Goal: Share content: Share content

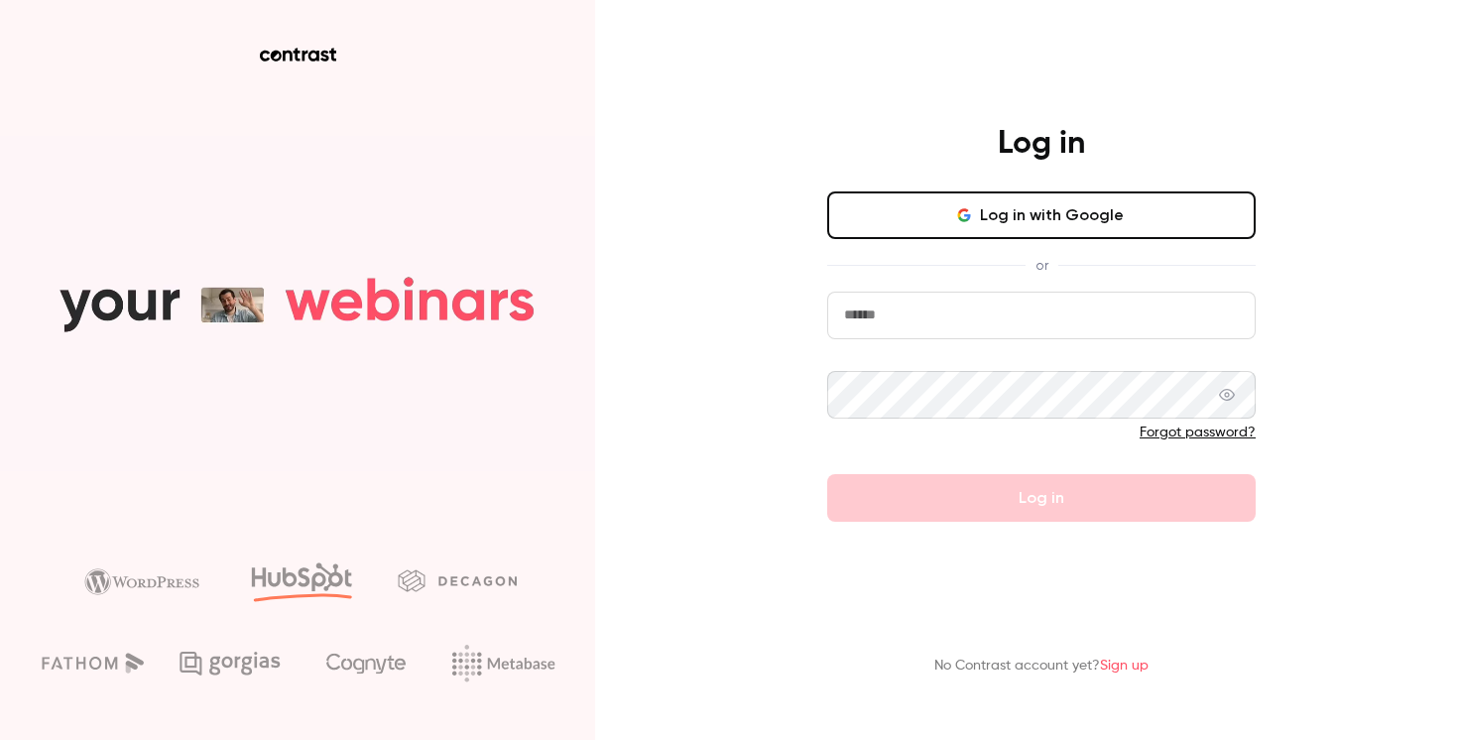
click at [1047, 208] on button "Log in with Google" at bounding box center [1041, 215] width 428 height 48
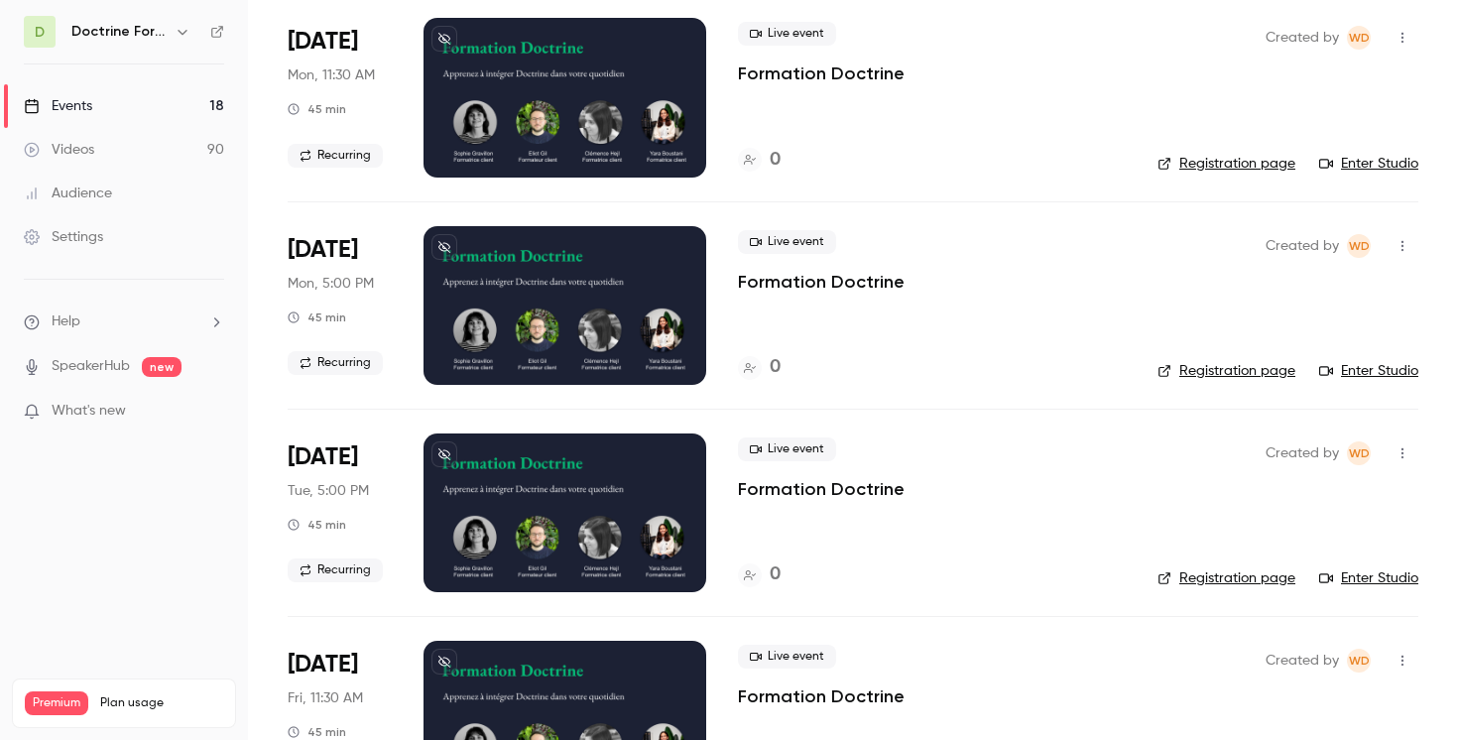
scroll to position [2371, 0]
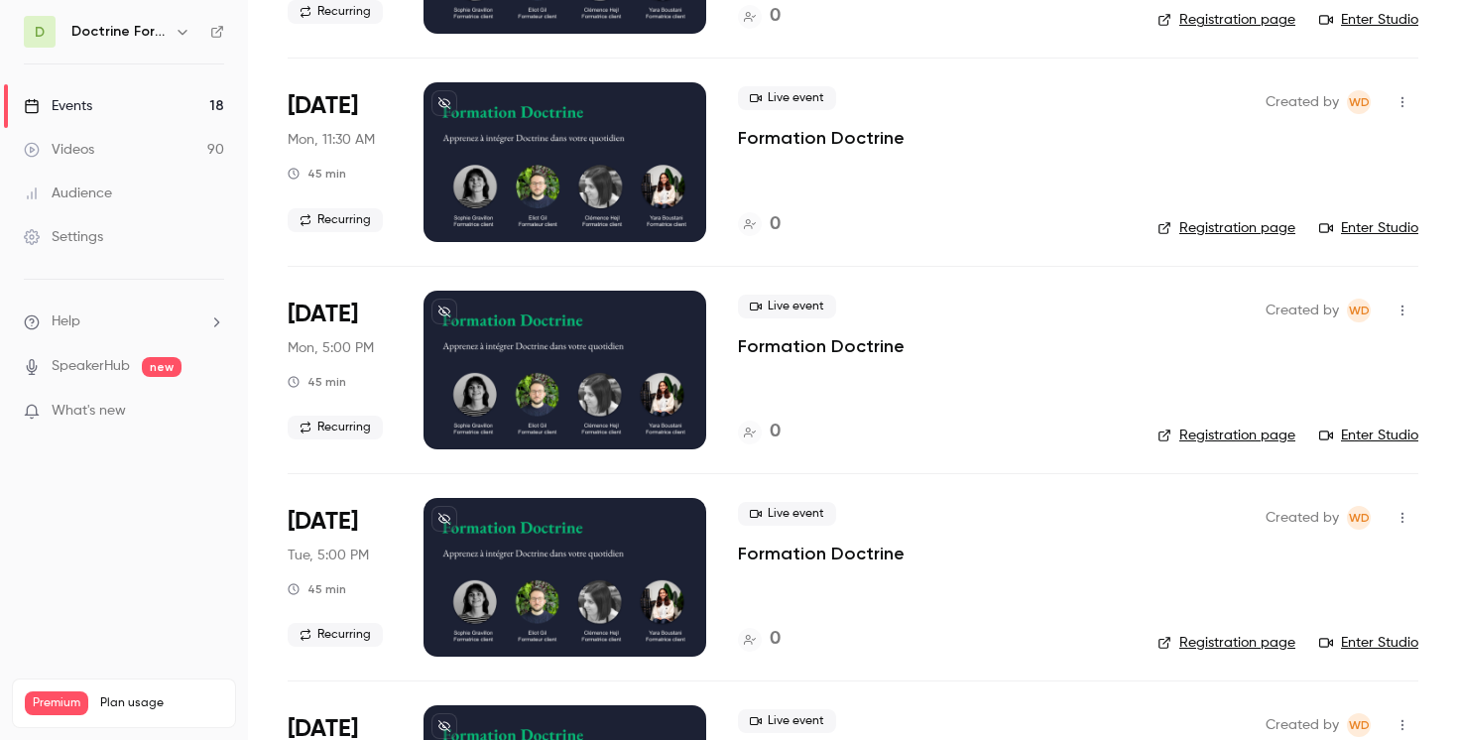
click at [183, 33] on icon "button" at bounding box center [182, 32] width 9 height 5
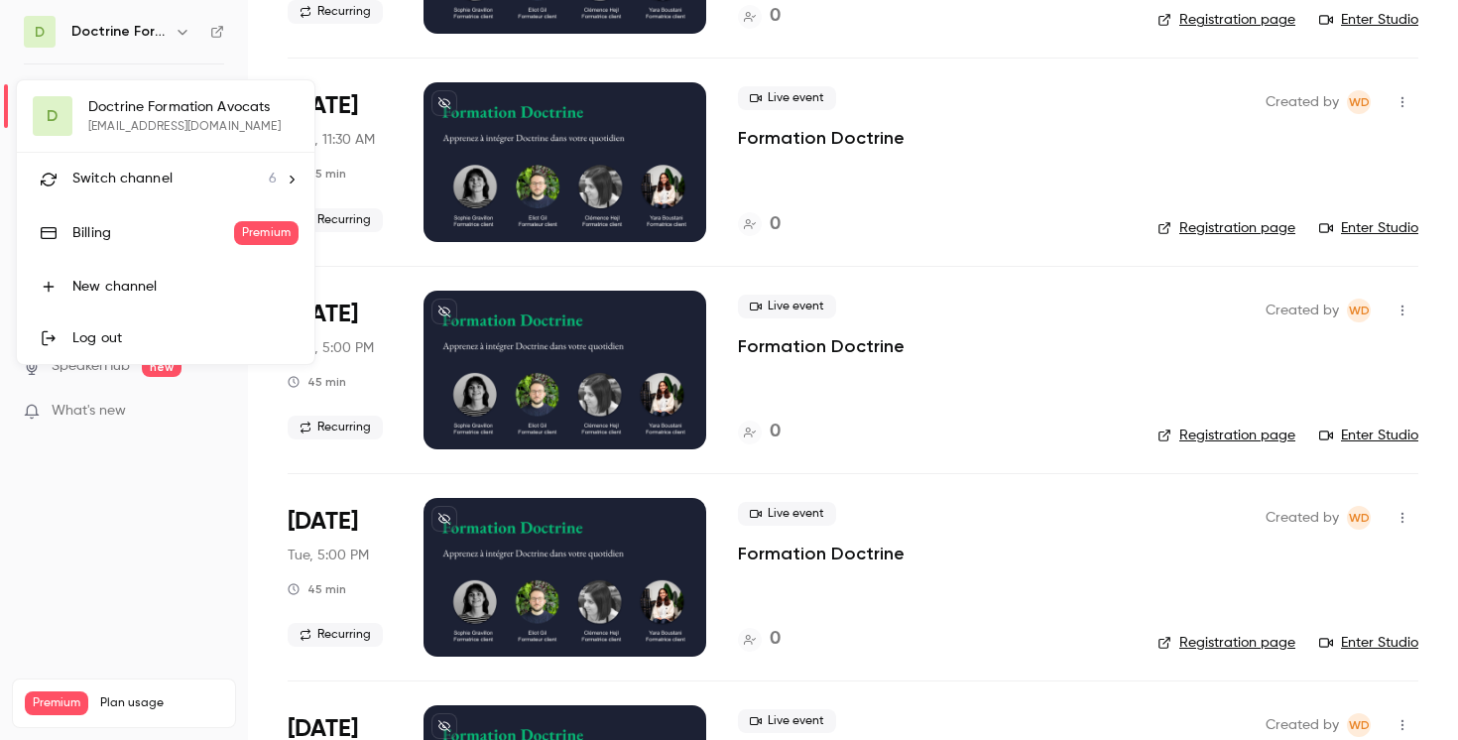
click at [165, 182] on span "Switch channel" at bounding box center [122, 179] width 100 height 21
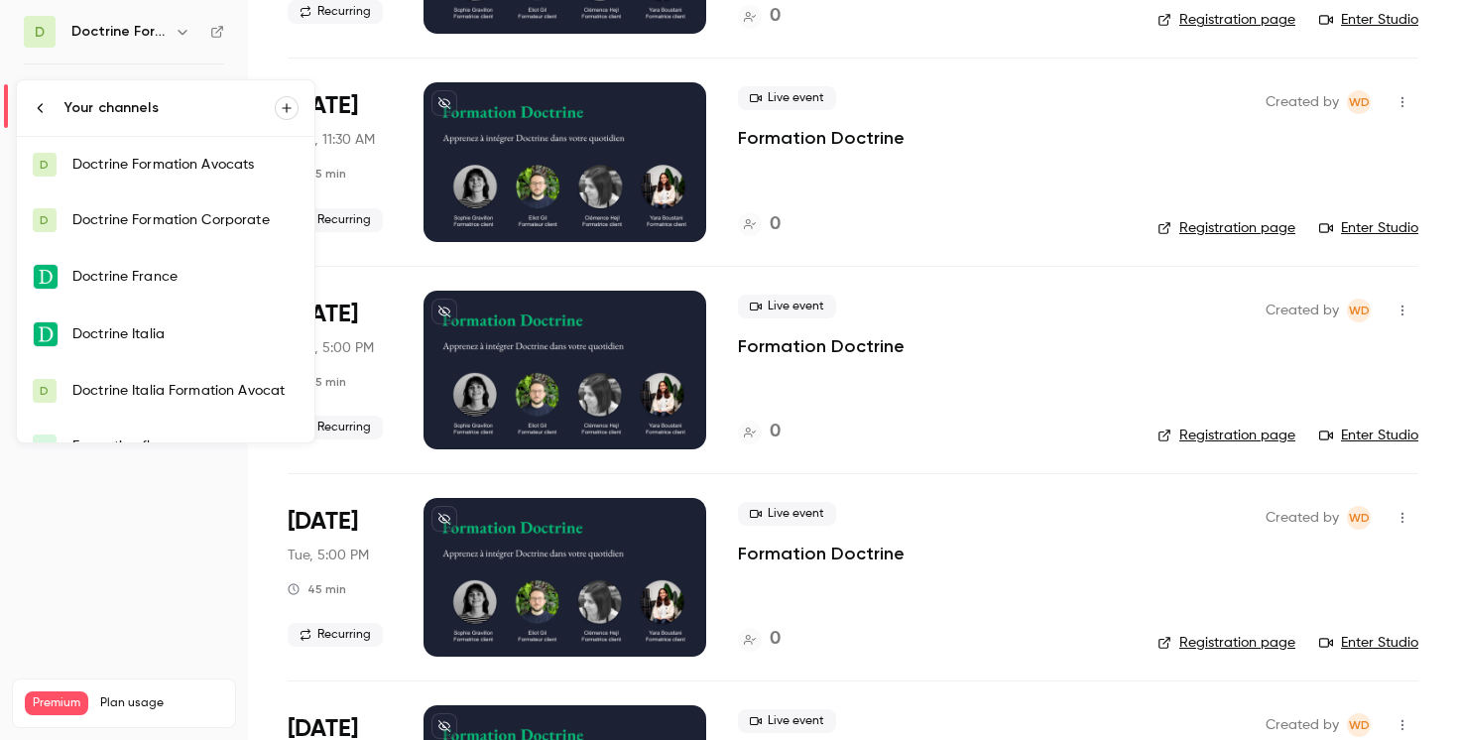
scroll to position [32, 0]
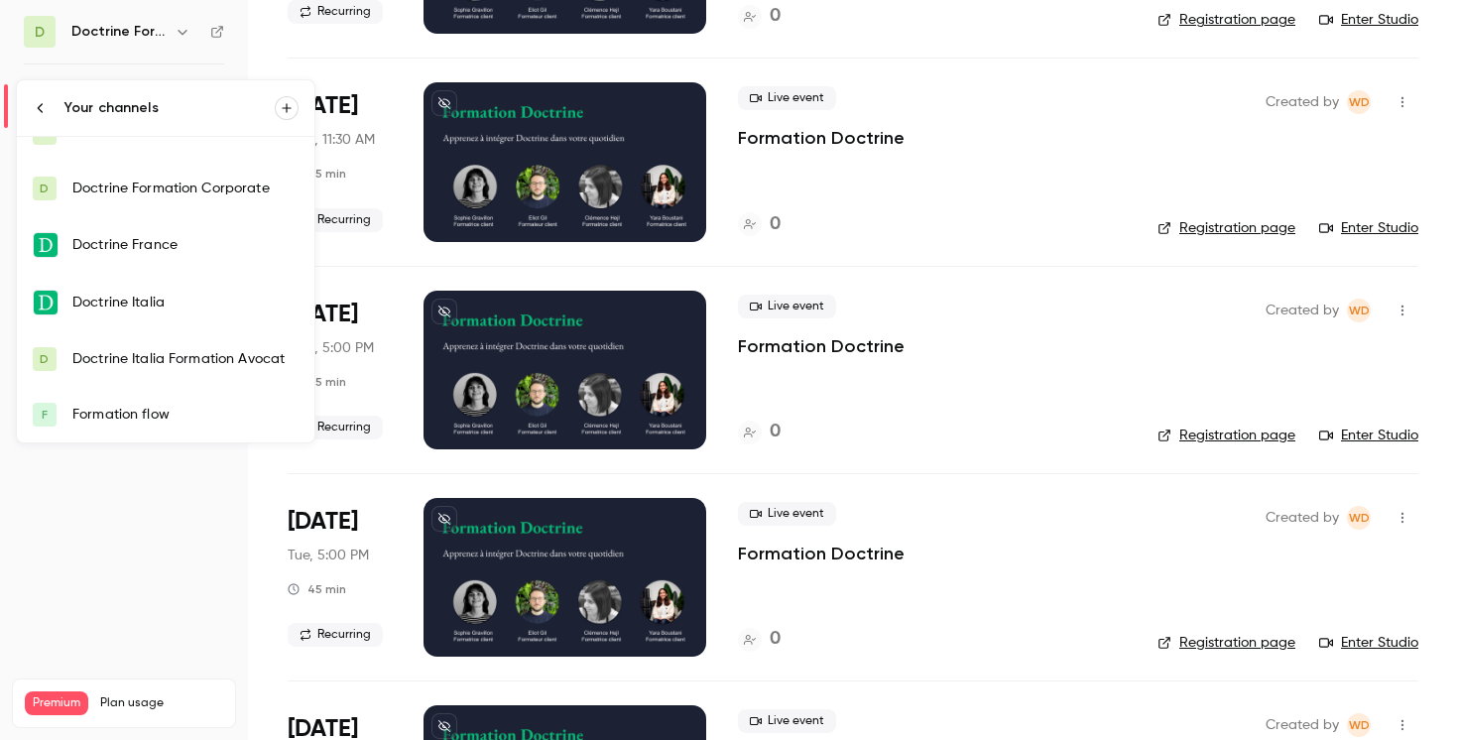
click at [146, 404] on link "F Formation flow" at bounding box center [166, 415] width 298 height 56
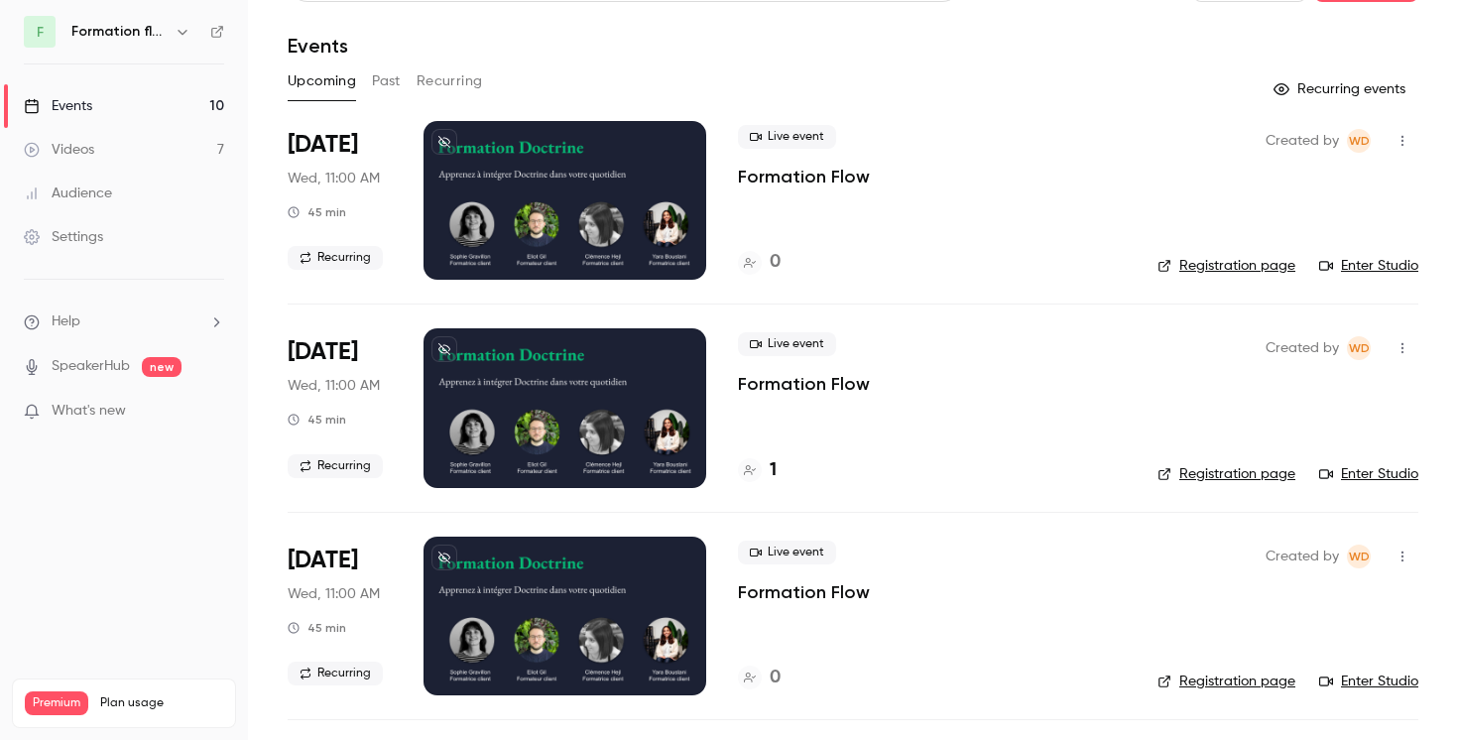
scroll to position [37, 0]
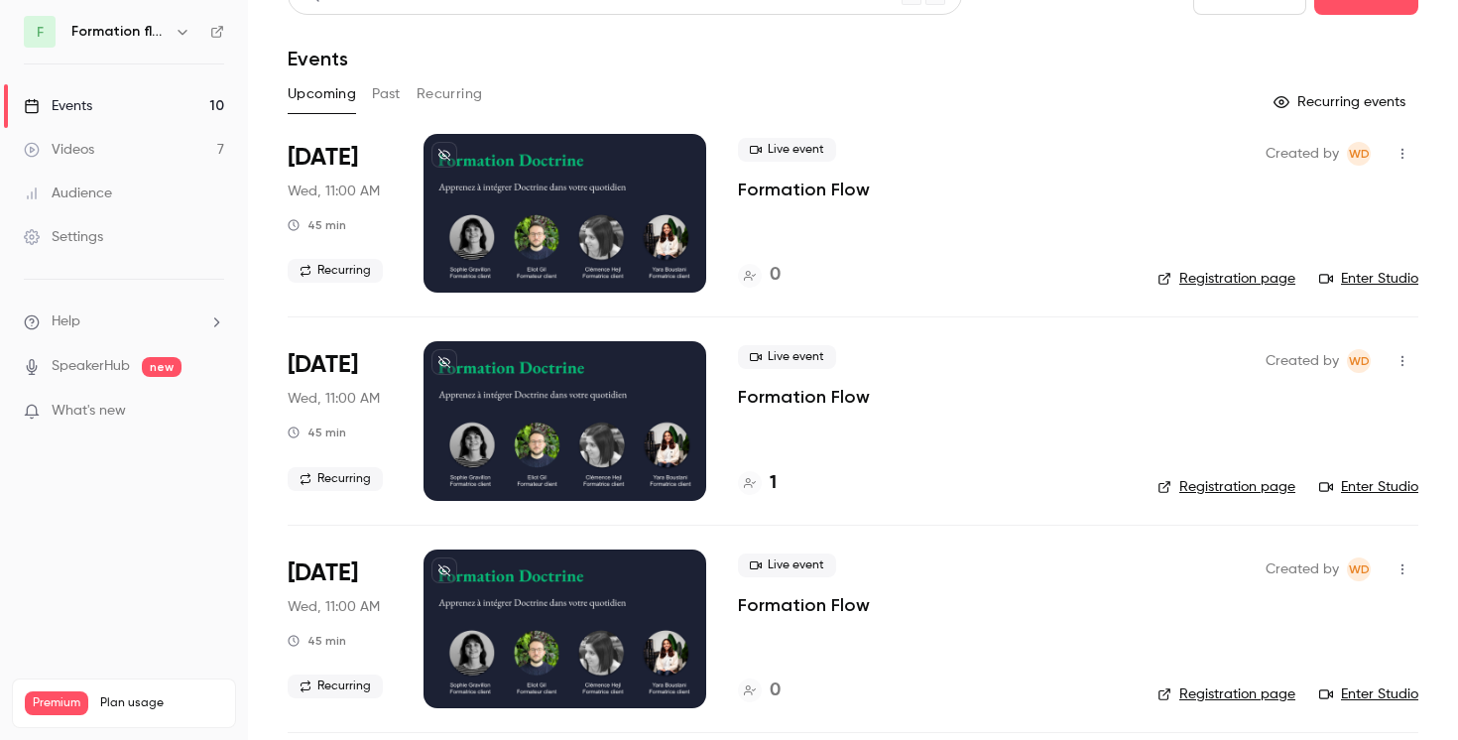
click at [174, 42] on button "button" at bounding box center [183, 32] width 24 height 24
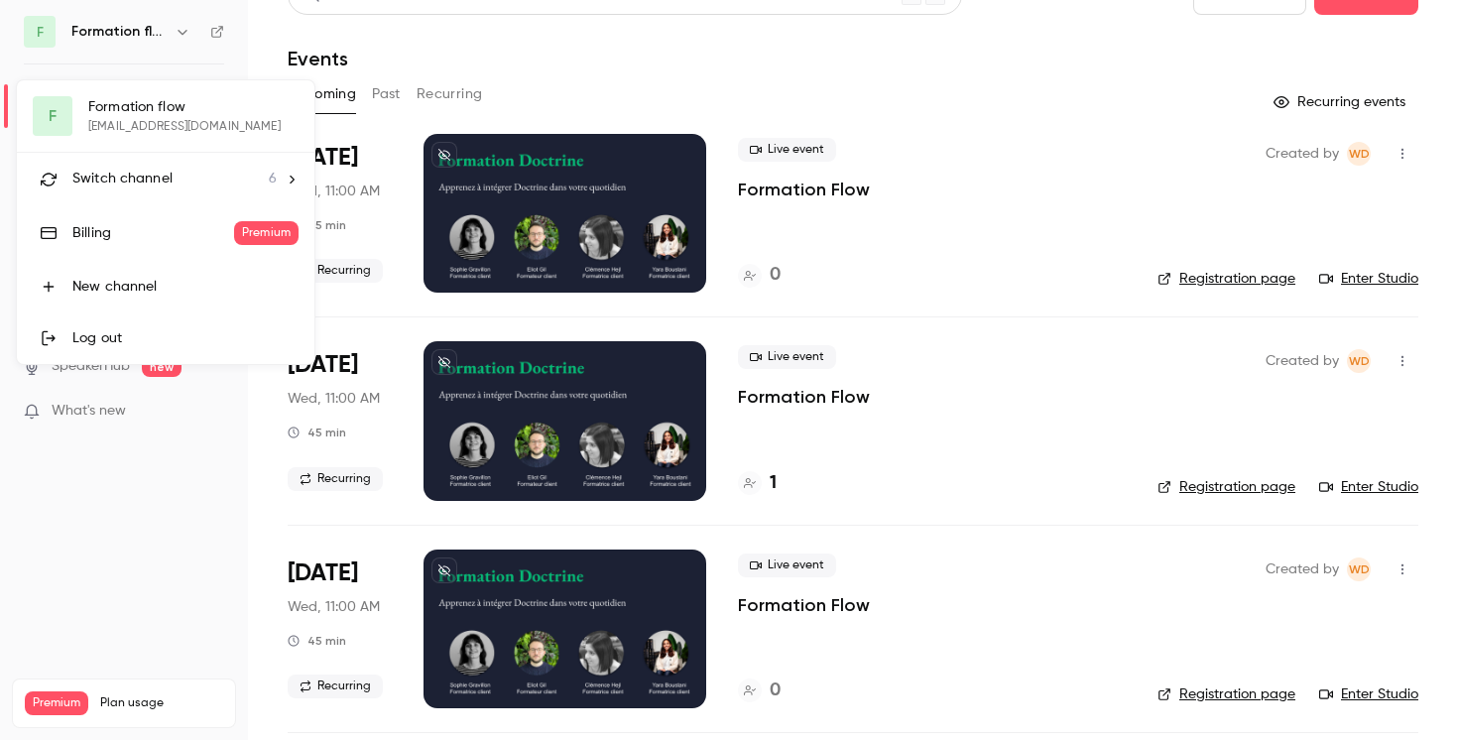
click at [164, 186] on span "Switch channel" at bounding box center [122, 179] width 100 height 21
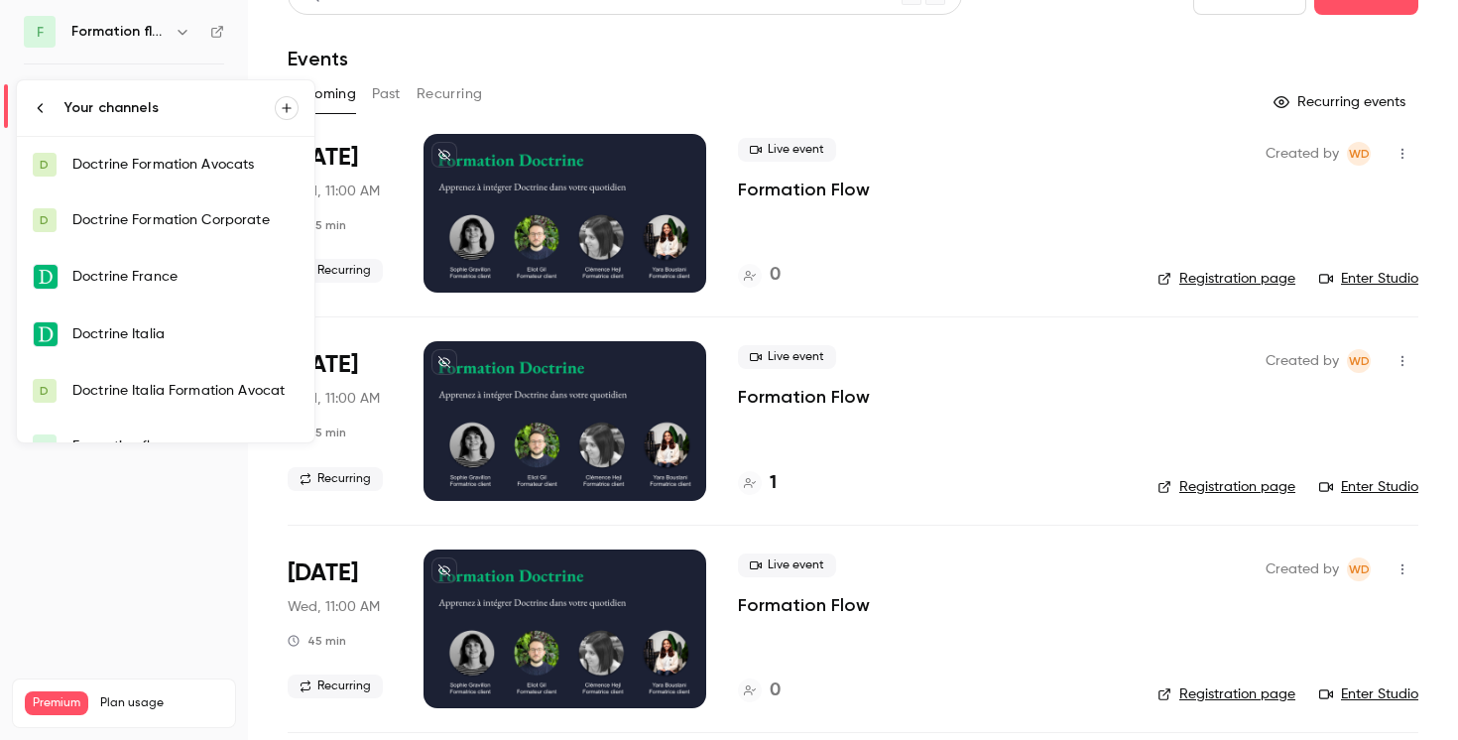
click at [171, 169] on div "Doctrine Formation Avocats" at bounding box center [185, 165] width 226 height 20
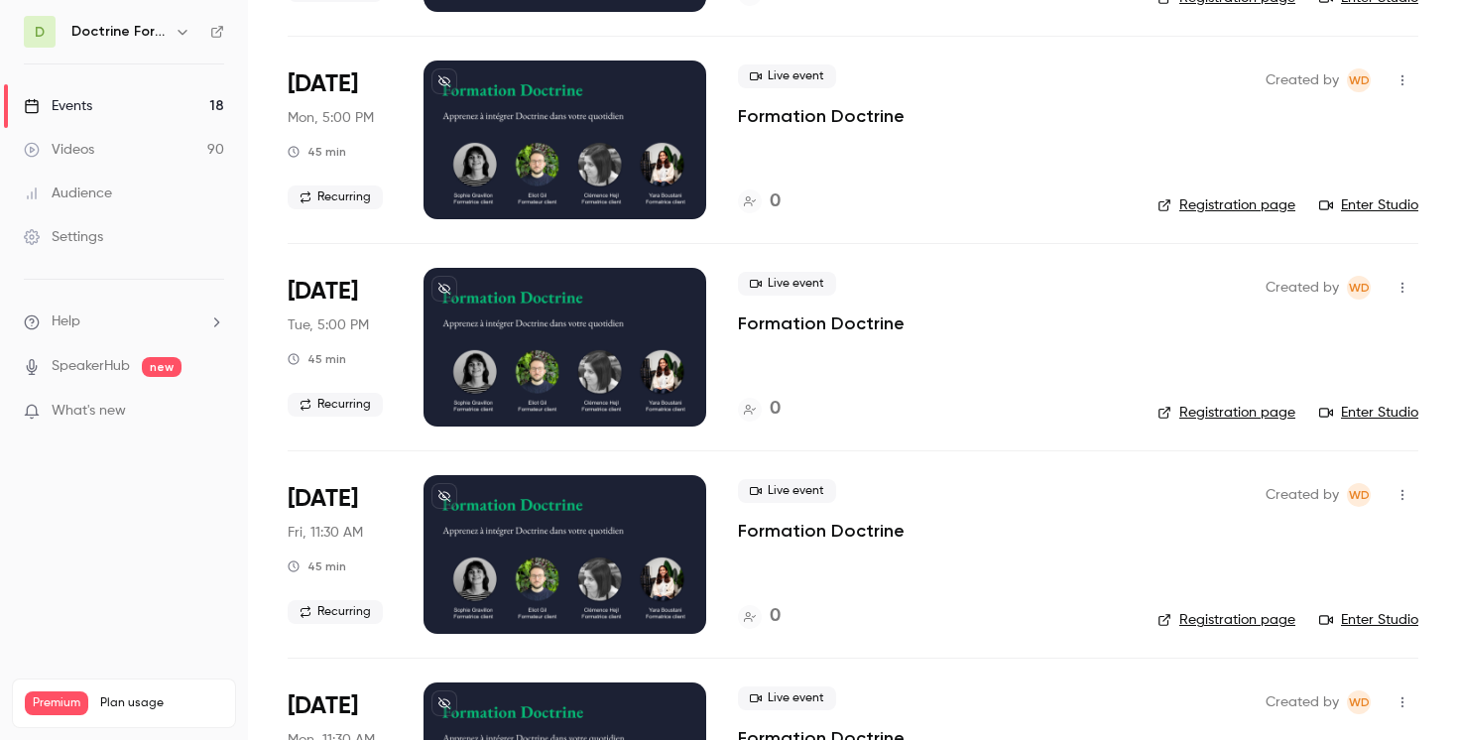
scroll to position [1770, 0]
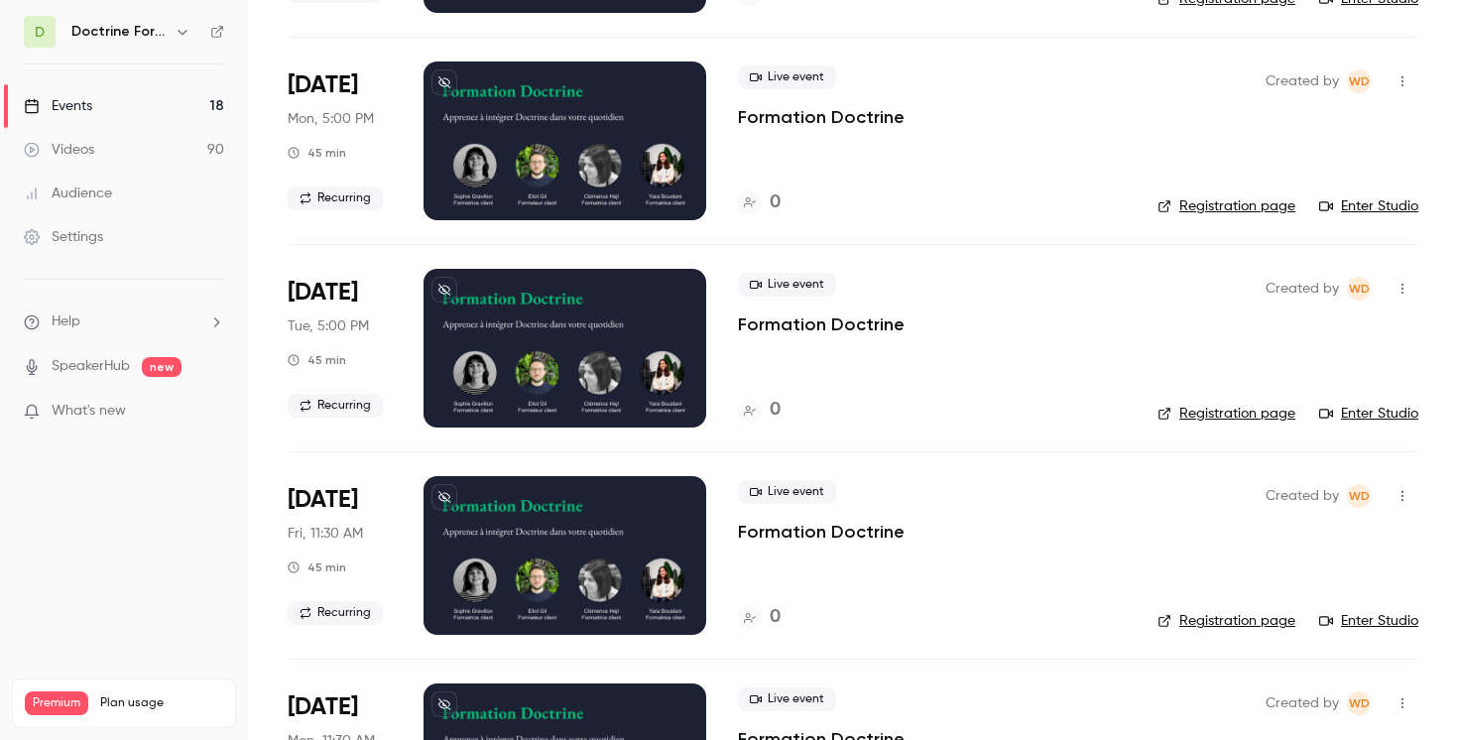
click at [181, 20] on button "button" at bounding box center [183, 32] width 24 height 24
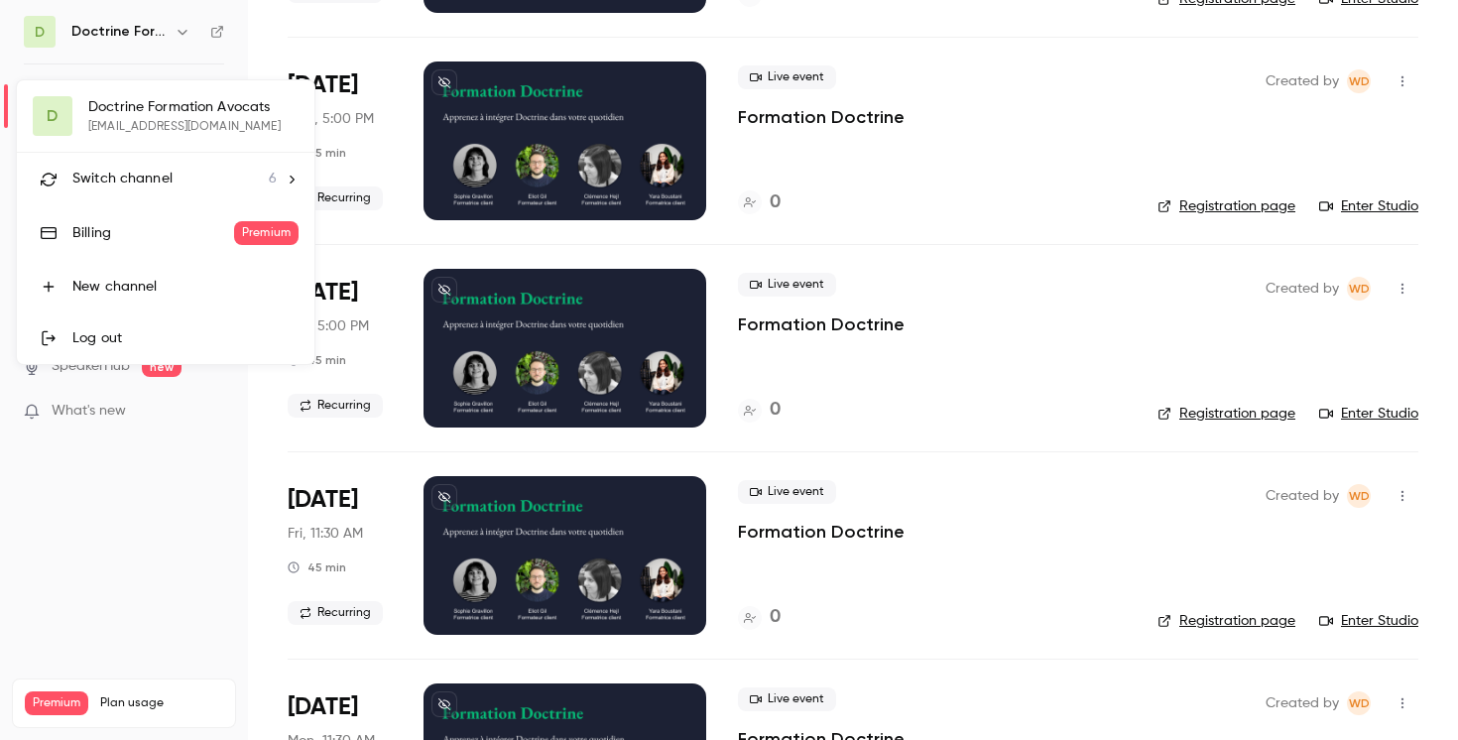
click at [265, 173] on div "Switch channel 6" at bounding box center [174, 179] width 204 height 21
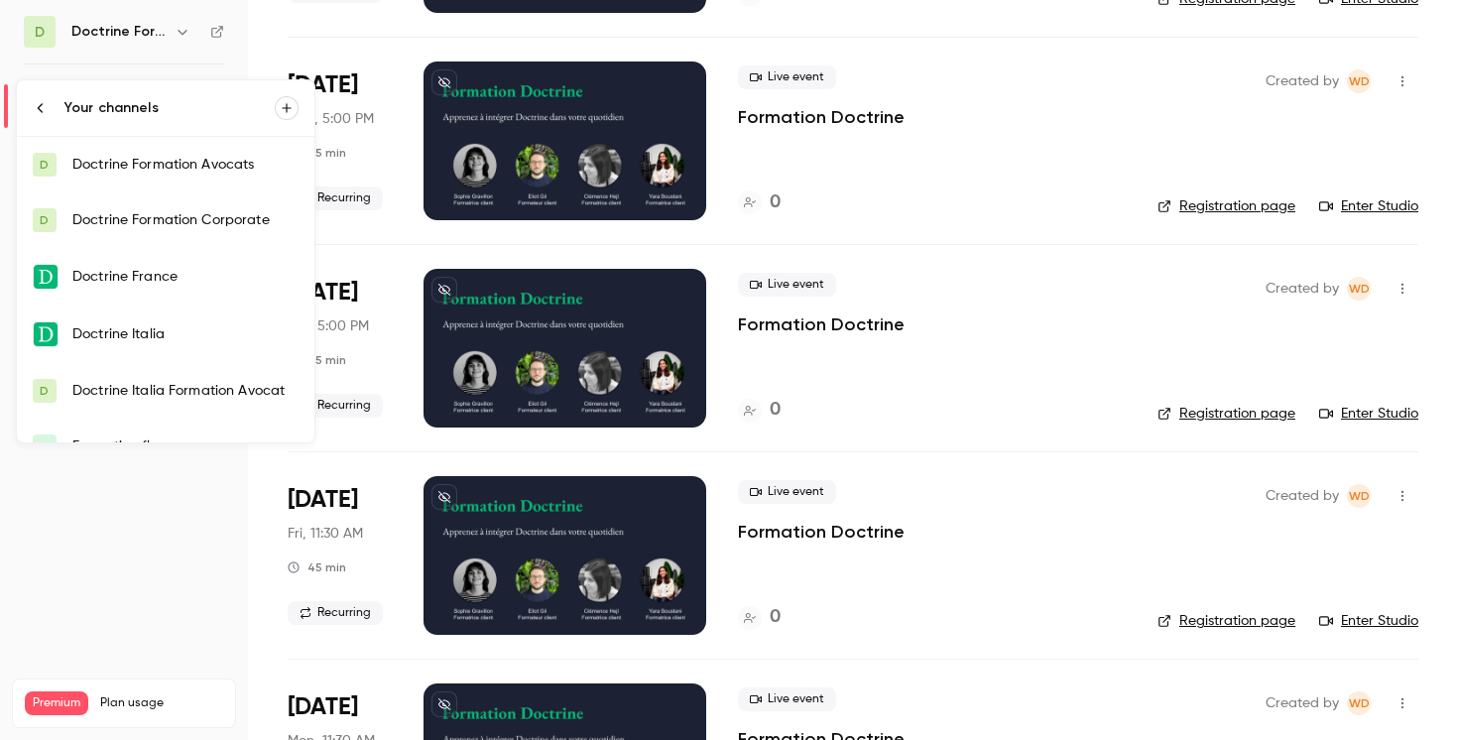
click at [208, 222] on div "Doctrine Formation Corporate" at bounding box center [185, 220] width 226 height 20
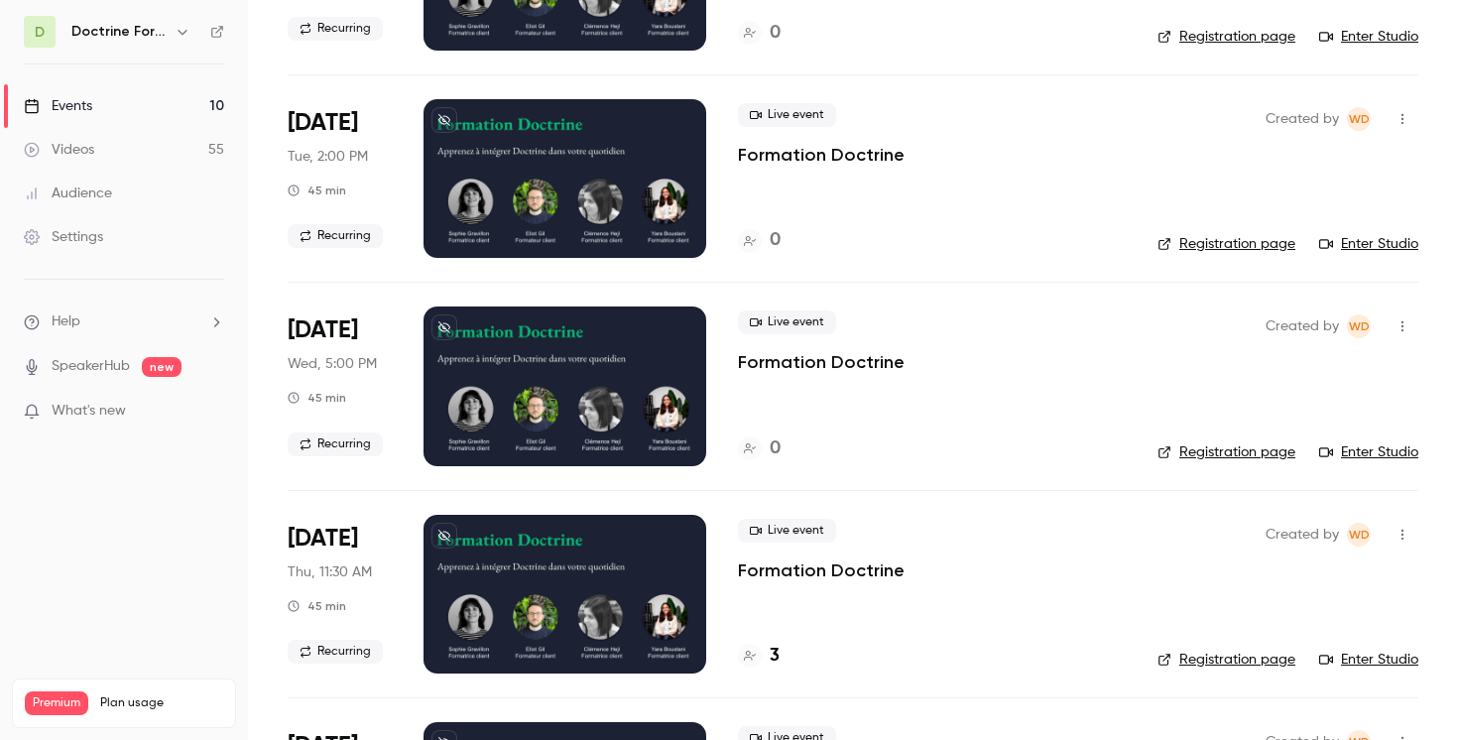
scroll to position [1494, 0]
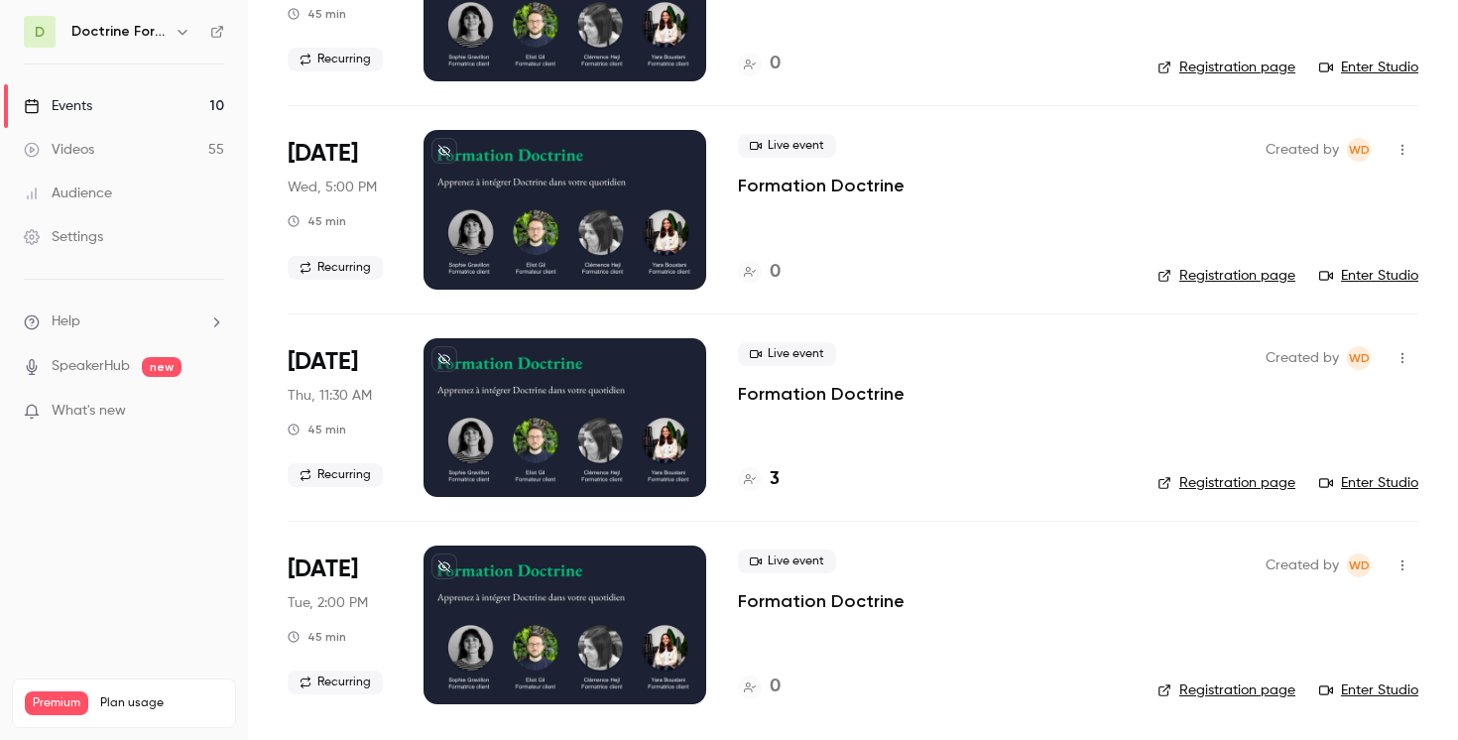
click at [1397, 357] on icon "button" at bounding box center [1402, 358] width 16 height 14
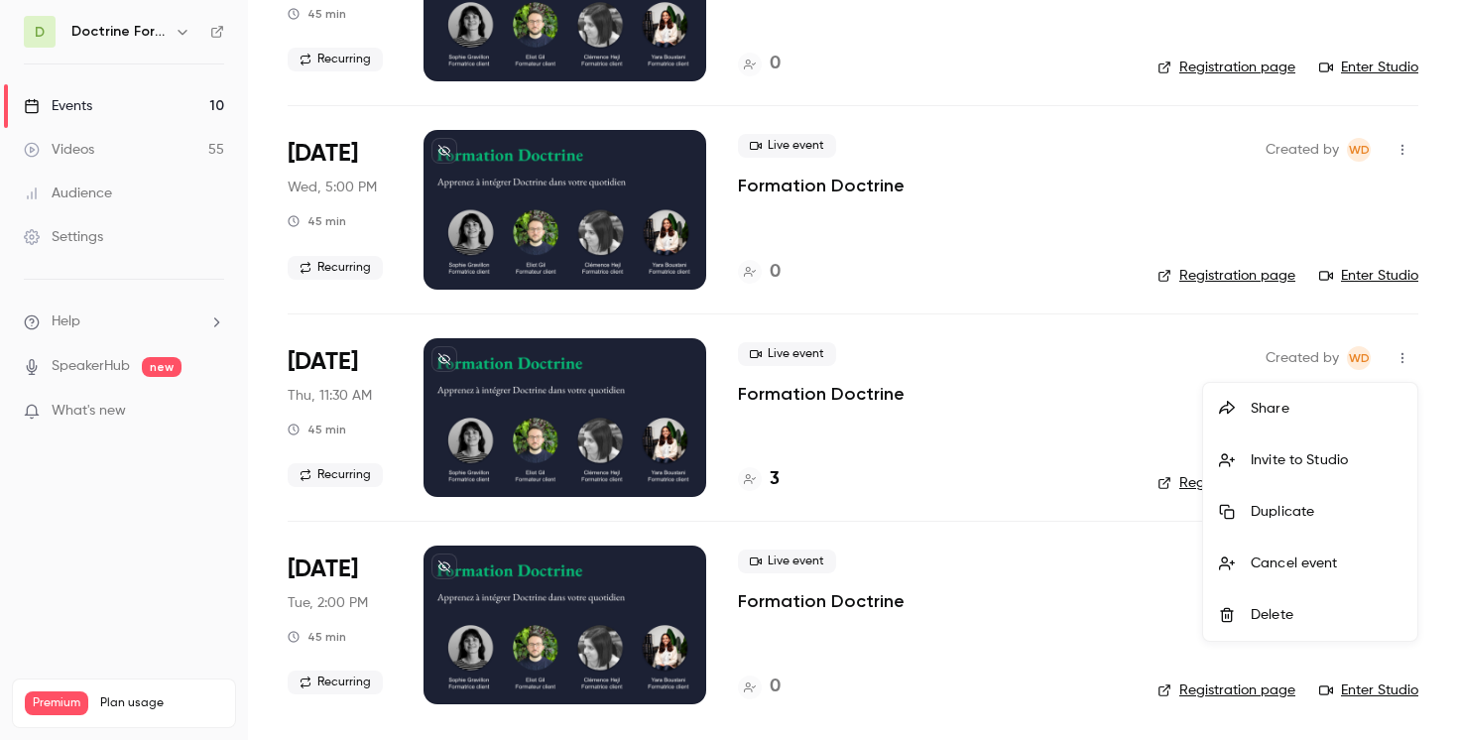
click at [1276, 416] on div "Share" at bounding box center [1326, 409] width 151 height 20
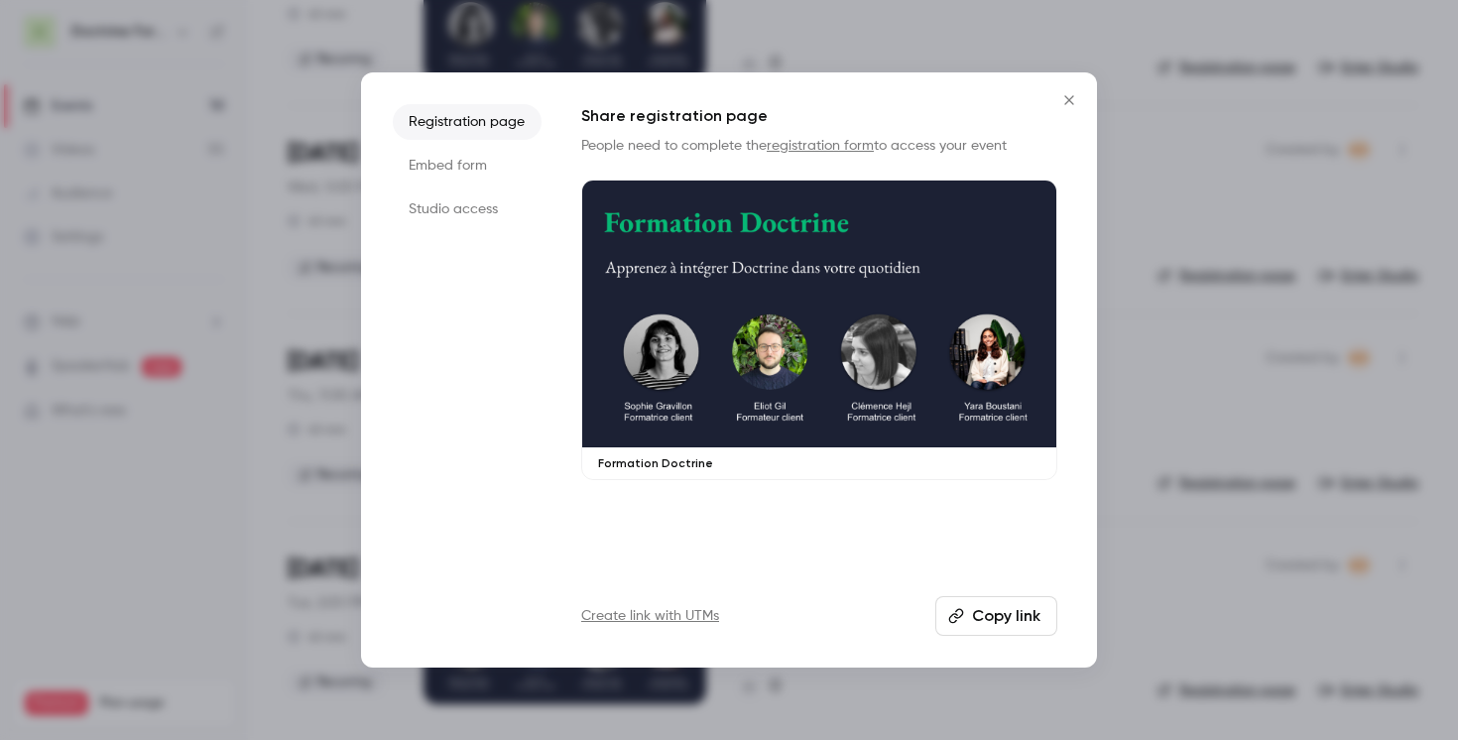
click at [504, 147] on ul "Registration page Embed form Studio access" at bounding box center [467, 370] width 149 height 532
click at [482, 158] on li "Embed form" at bounding box center [467, 166] width 149 height 36
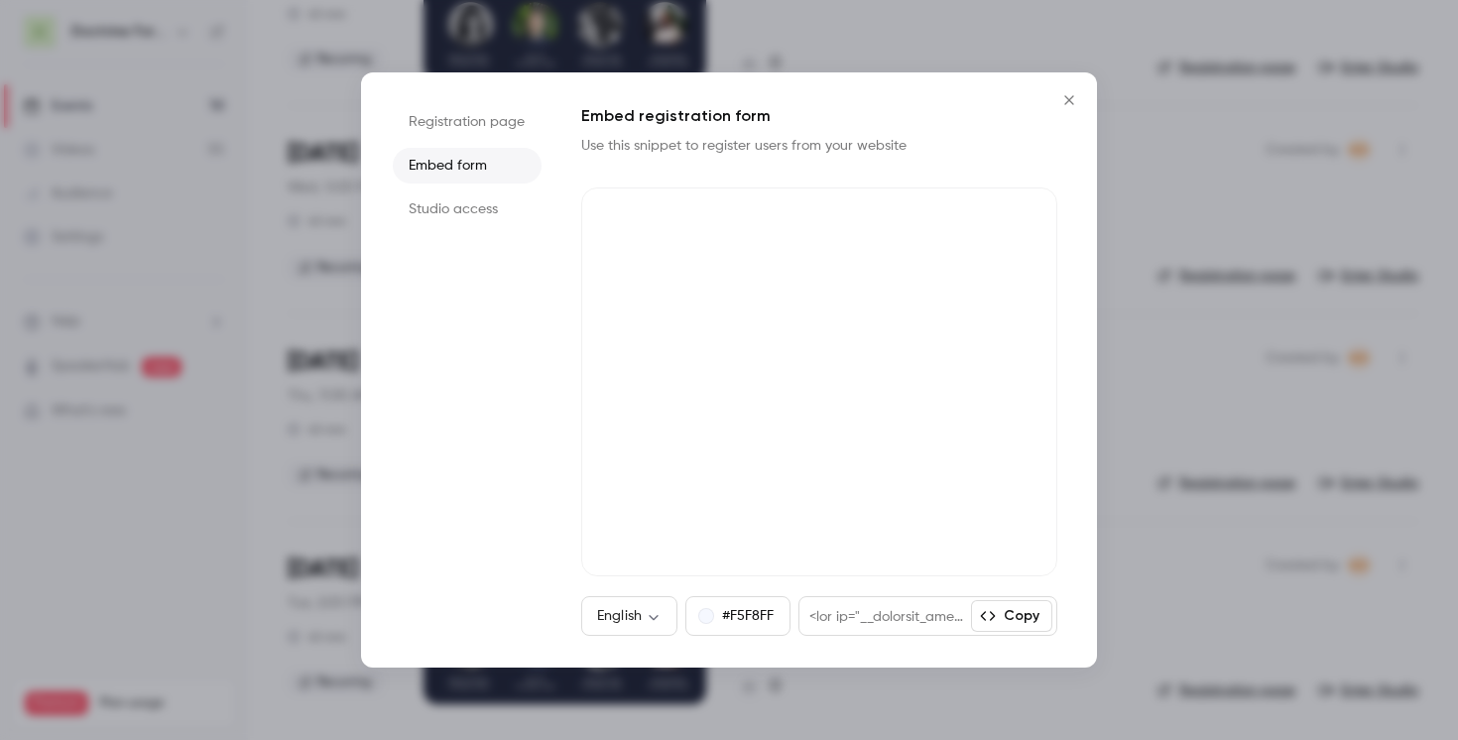
click at [1070, 101] on icon "Close" at bounding box center [1068, 99] width 9 height 9
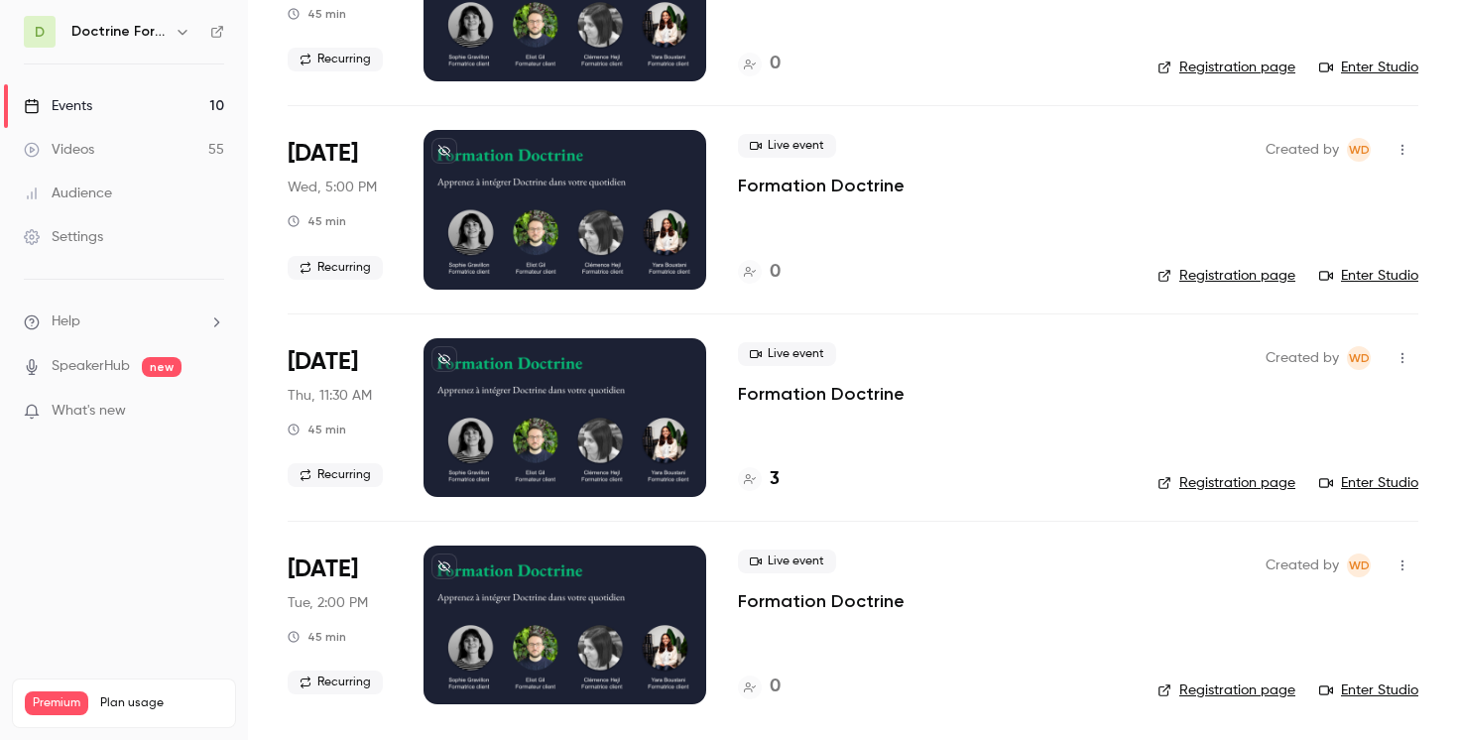
click at [1397, 361] on icon "button" at bounding box center [1402, 358] width 16 height 14
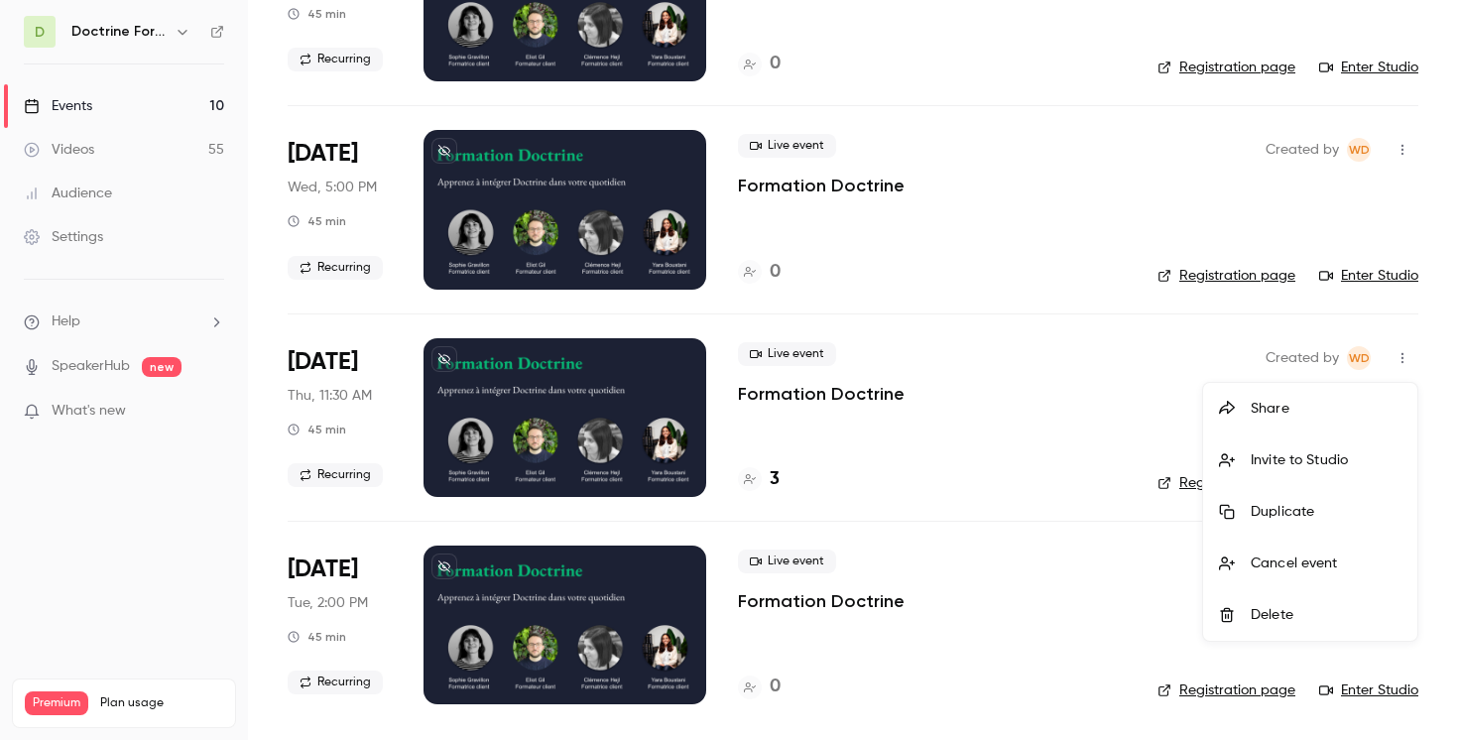
click at [1310, 407] on div "Share" at bounding box center [1326, 409] width 151 height 20
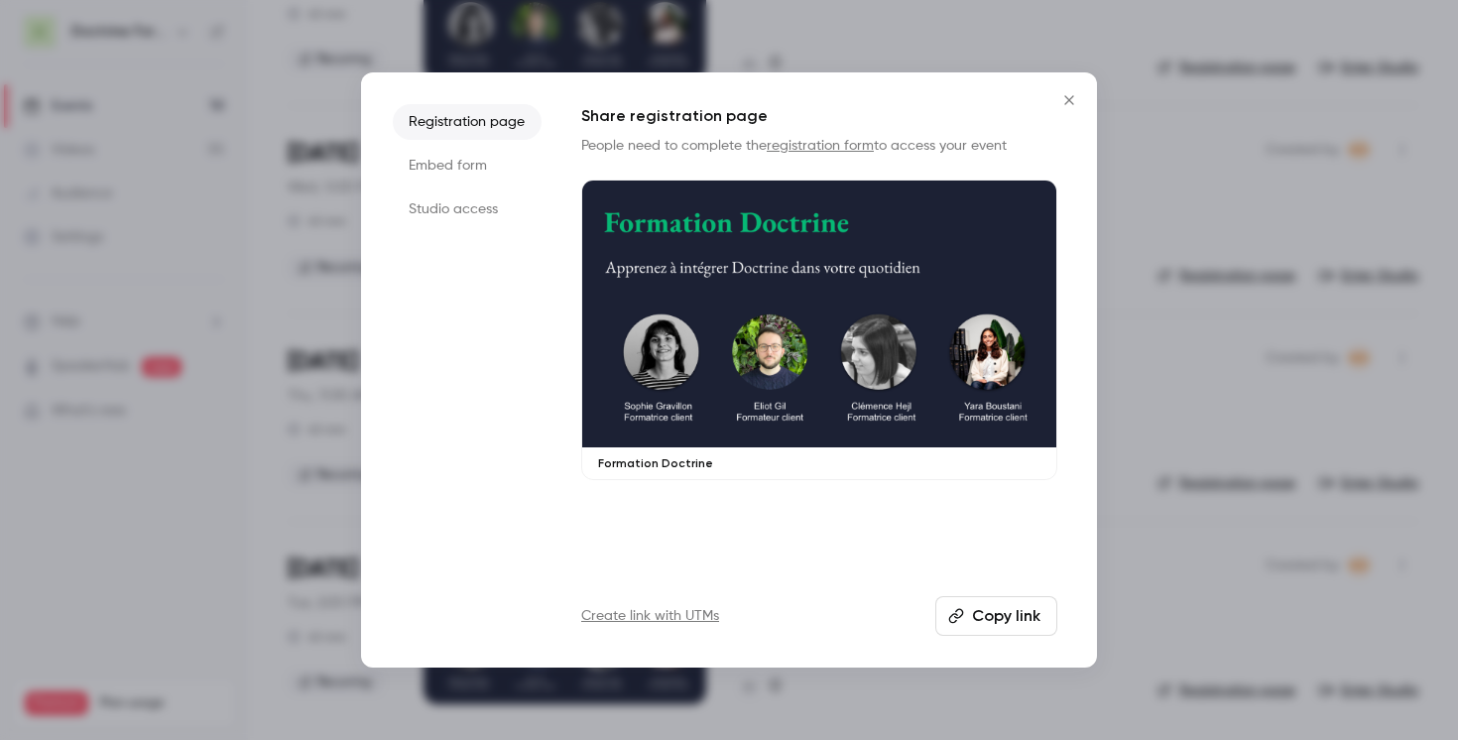
click at [482, 170] on li "Embed form" at bounding box center [467, 166] width 149 height 36
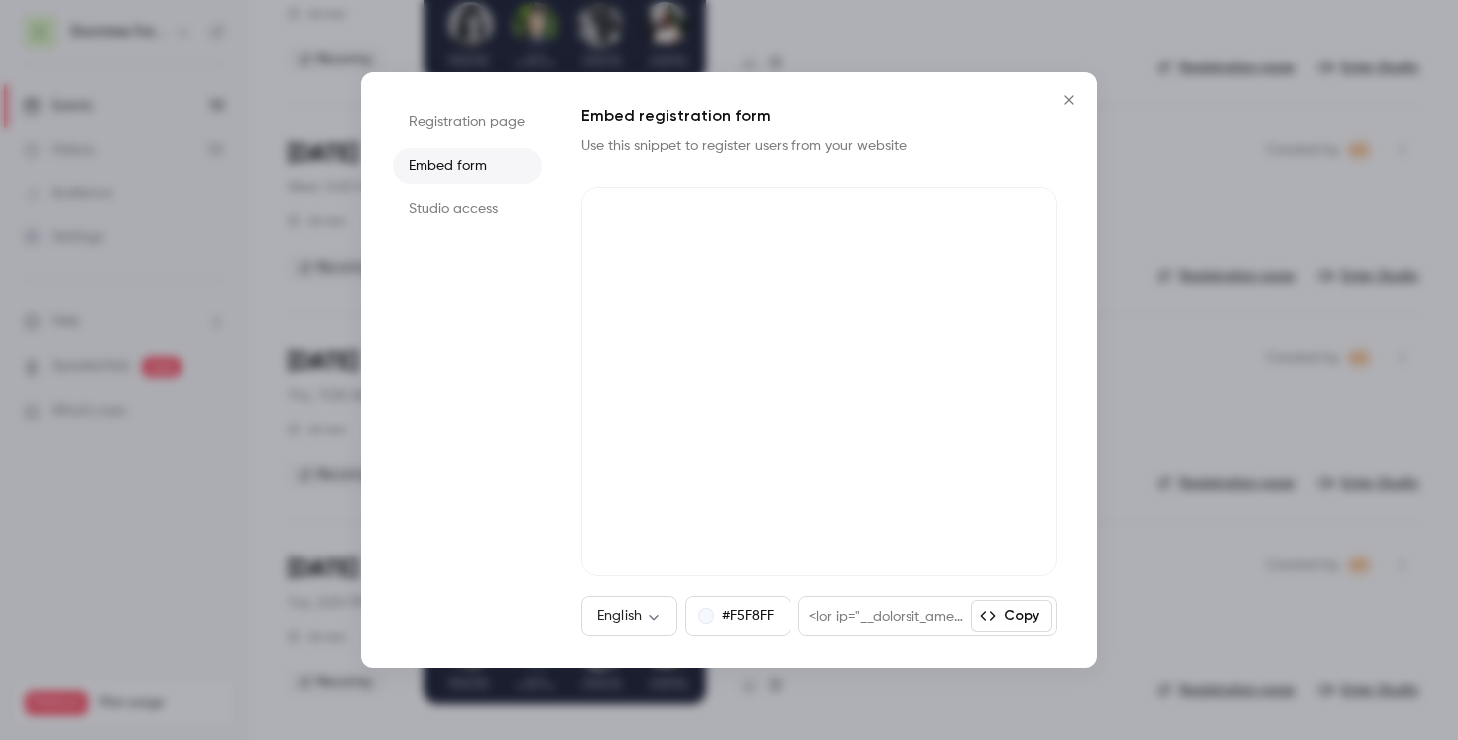
click at [1073, 96] on icon "Close" at bounding box center [1068, 99] width 9 height 9
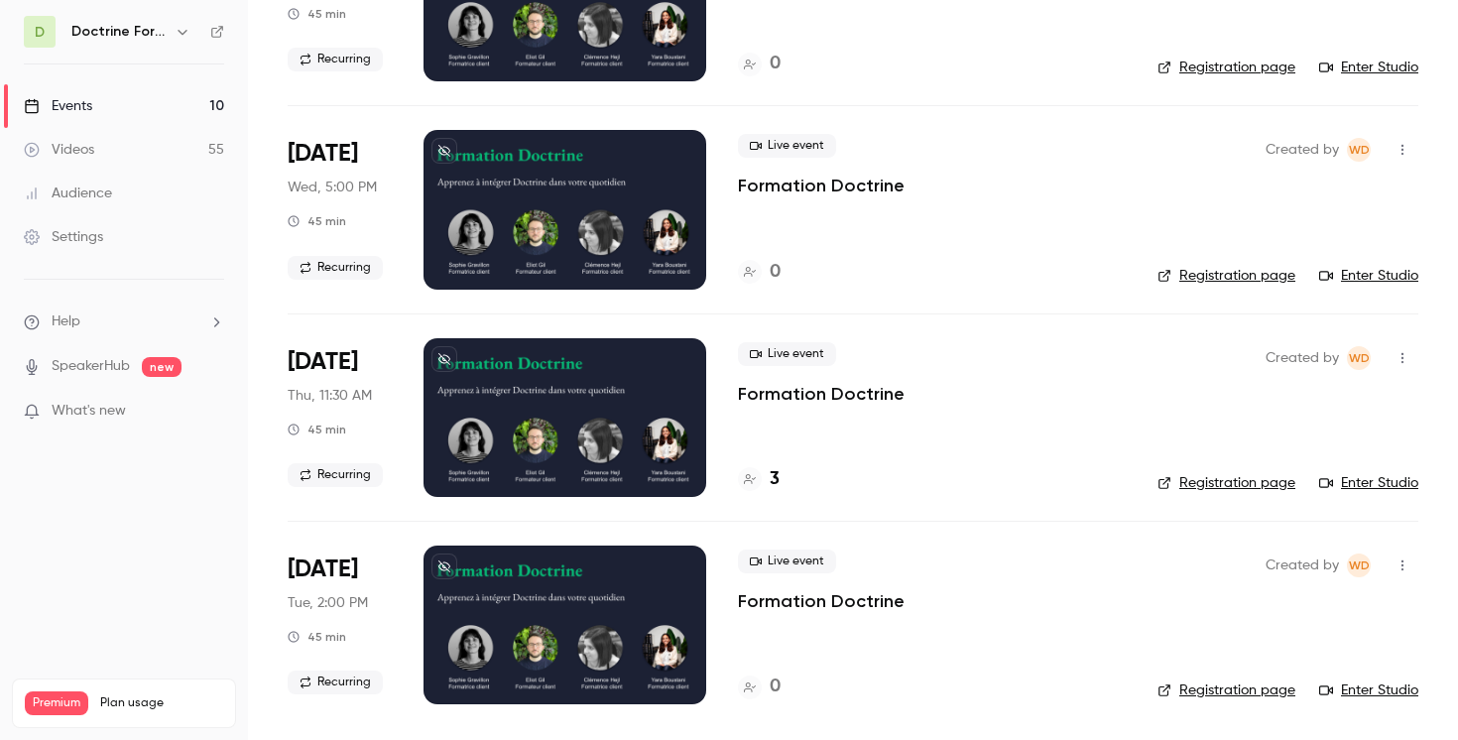
click at [1394, 353] on icon "button" at bounding box center [1402, 358] width 16 height 14
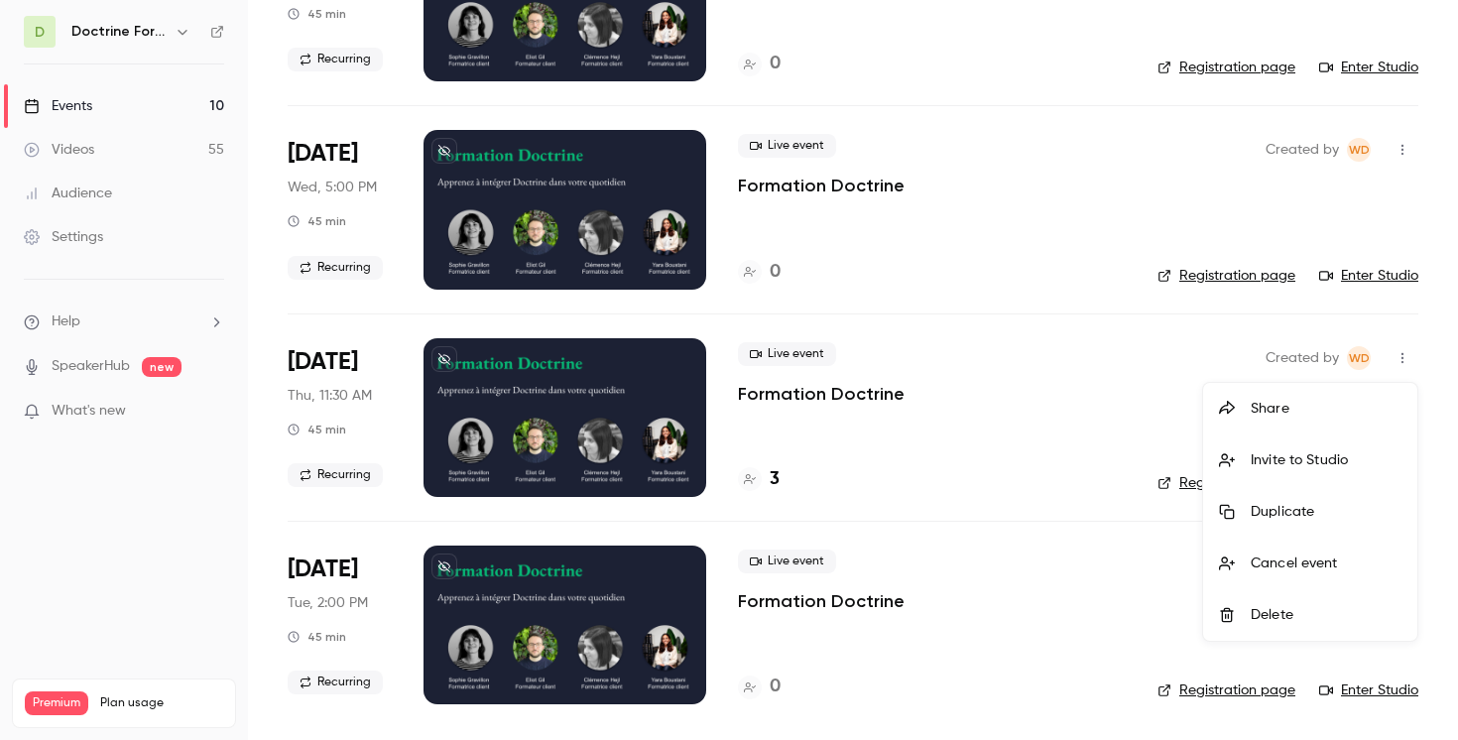
click at [1269, 411] on div "Share" at bounding box center [1326, 409] width 151 height 20
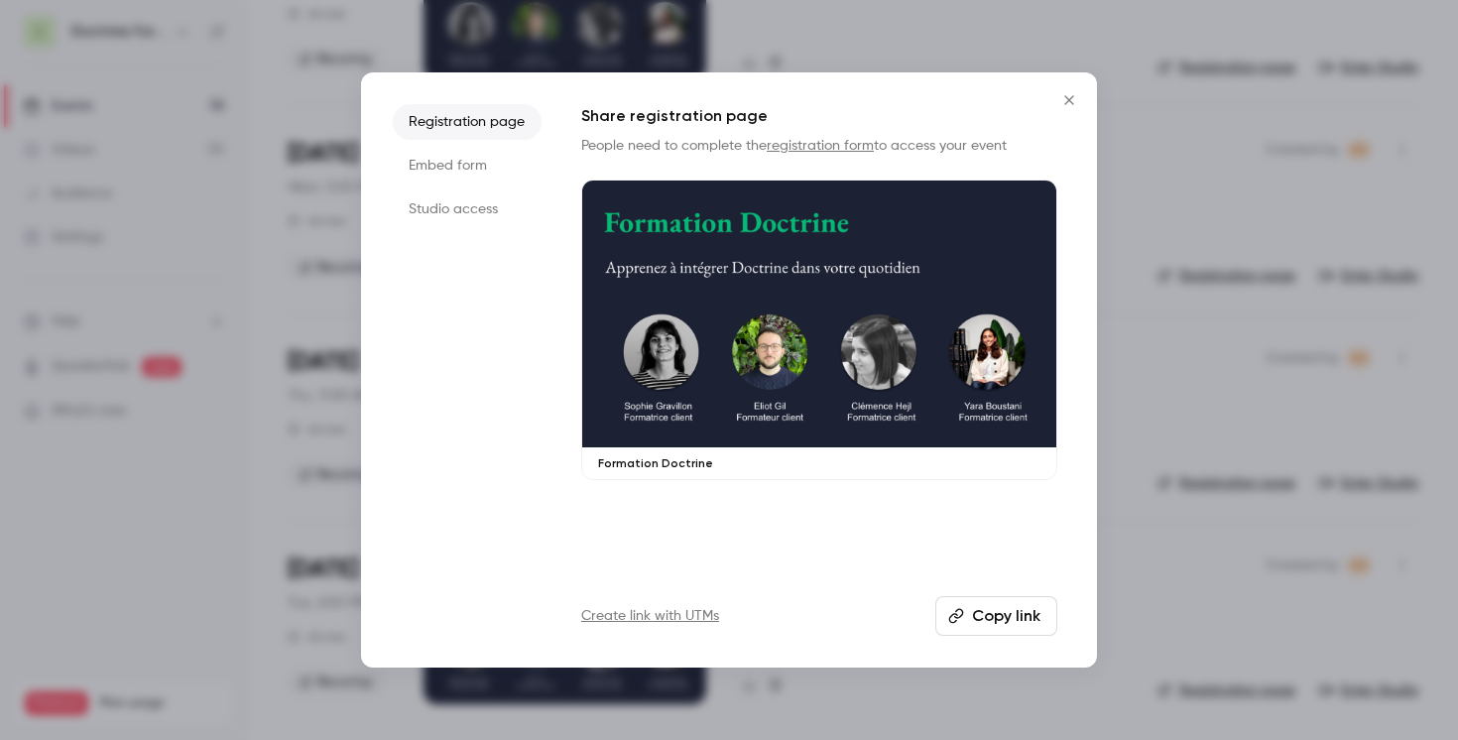
click at [497, 160] on li "Embed form" at bounding box center [467, 166] width 149 height 36
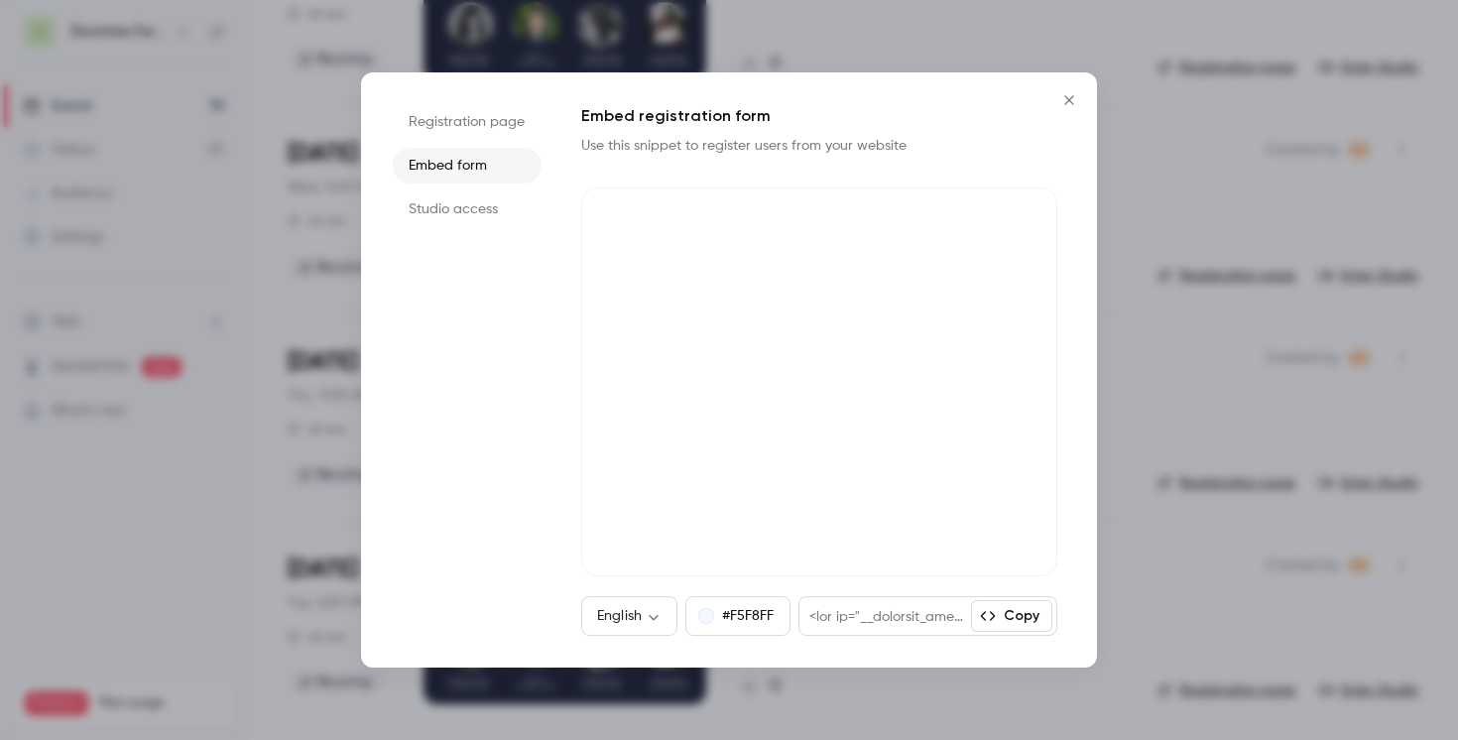
click at [1069, 98] on icon "Close" at bounding box center [1068, 99] width 9 height 9
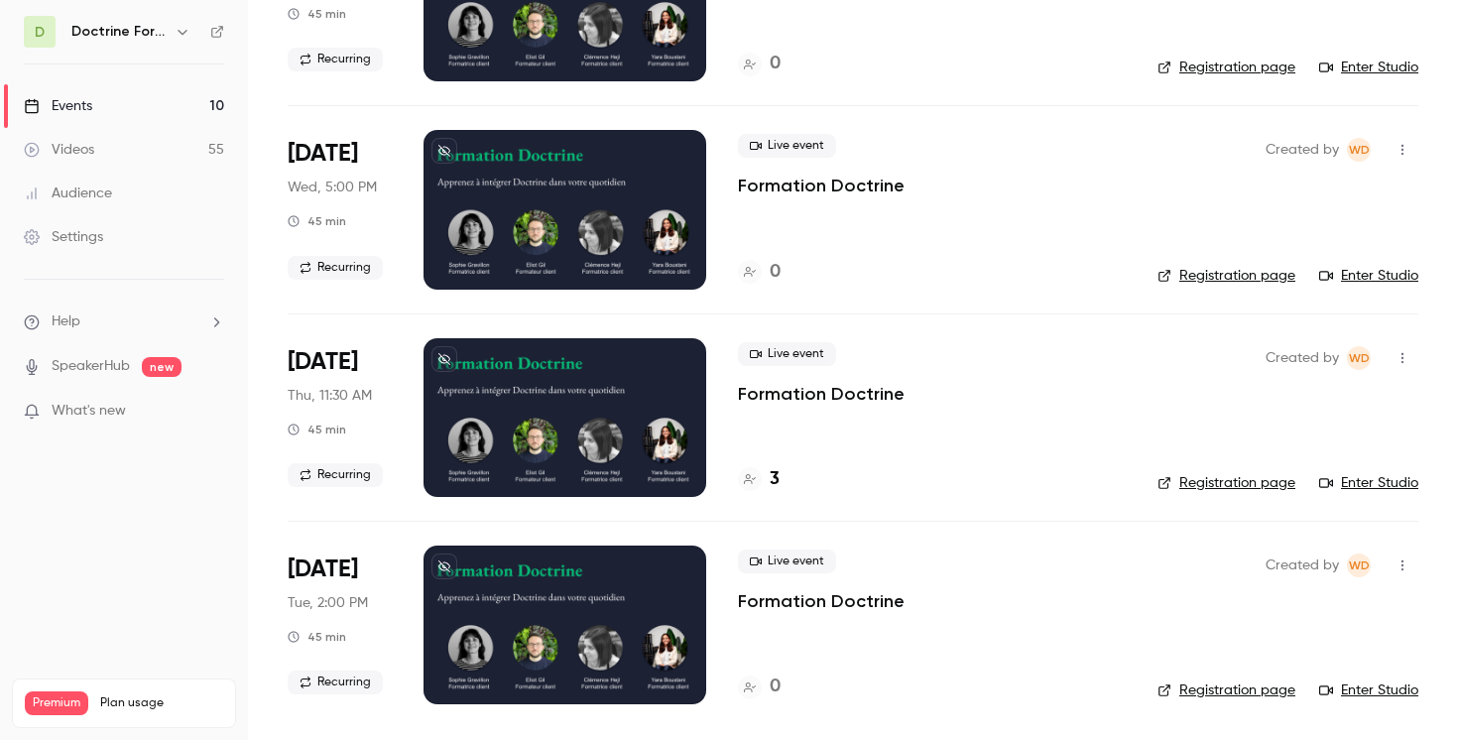
click at [1399, 355] on icon "button" at bounding box center [1402, 358] width 16 height 14
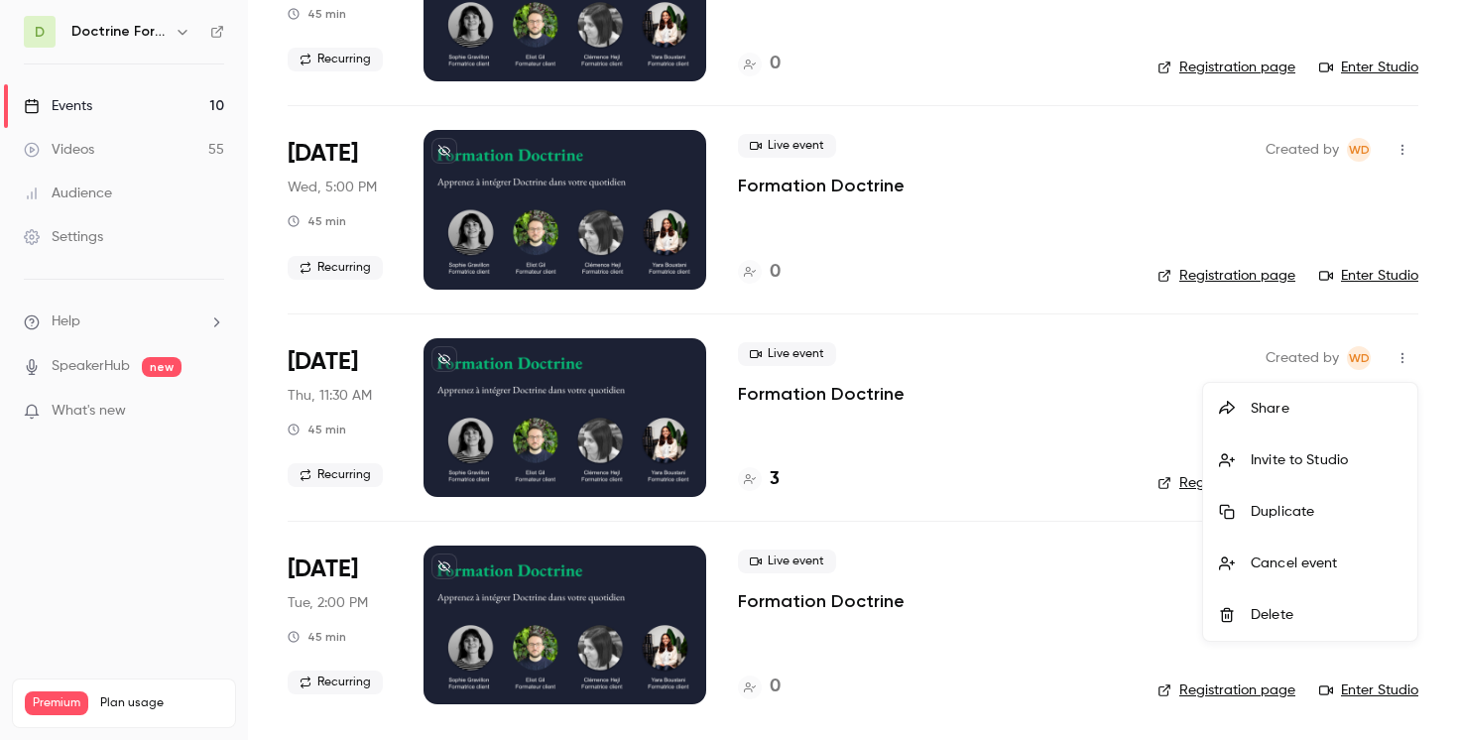
click at [1287, 403] on div "Share" at bounding box center [1326, 409] width 151 height 20
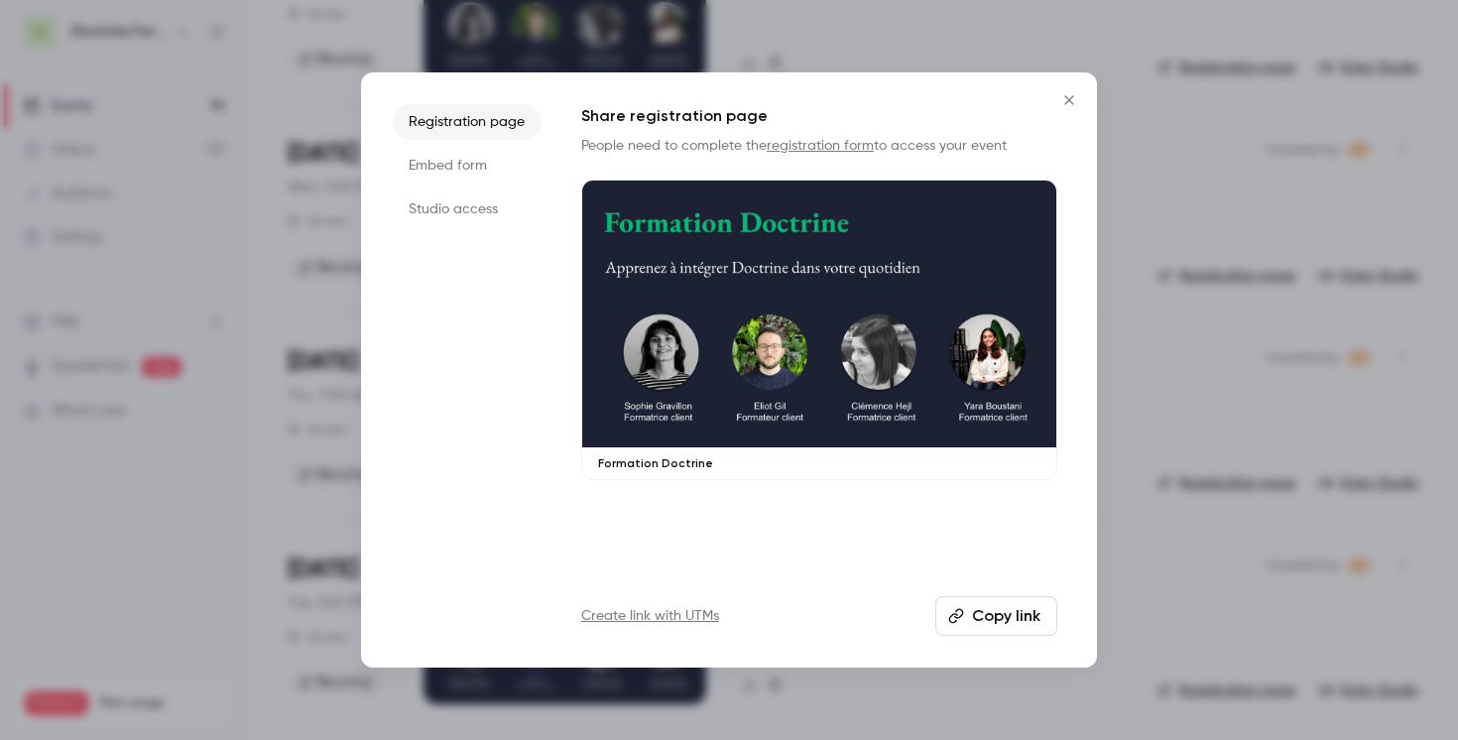
click at [459, 165] on li "Embed form" at bounding box center [467, 166] width 149 height 36
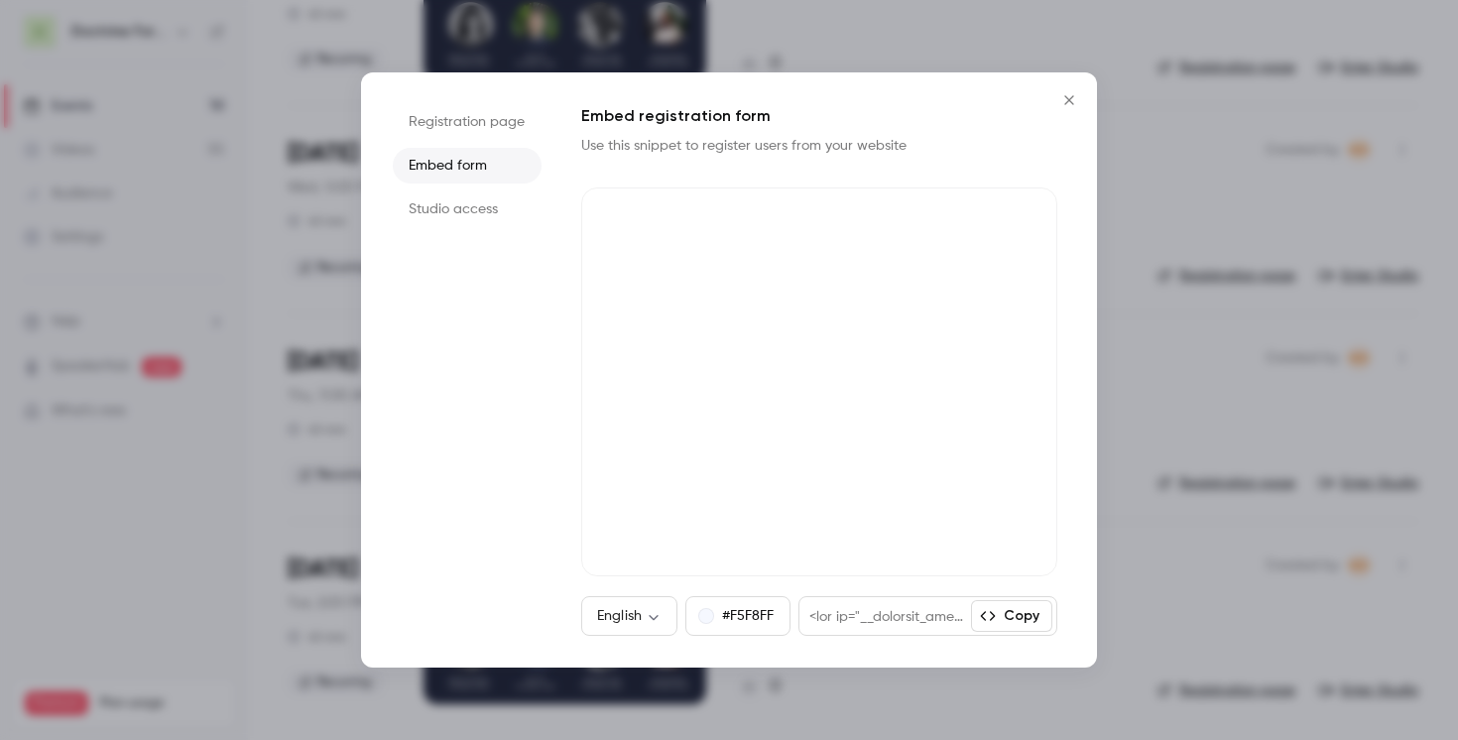
click at [1074, 100] on icon "Close" at bounding box center [1069, 100] width 24 height 16
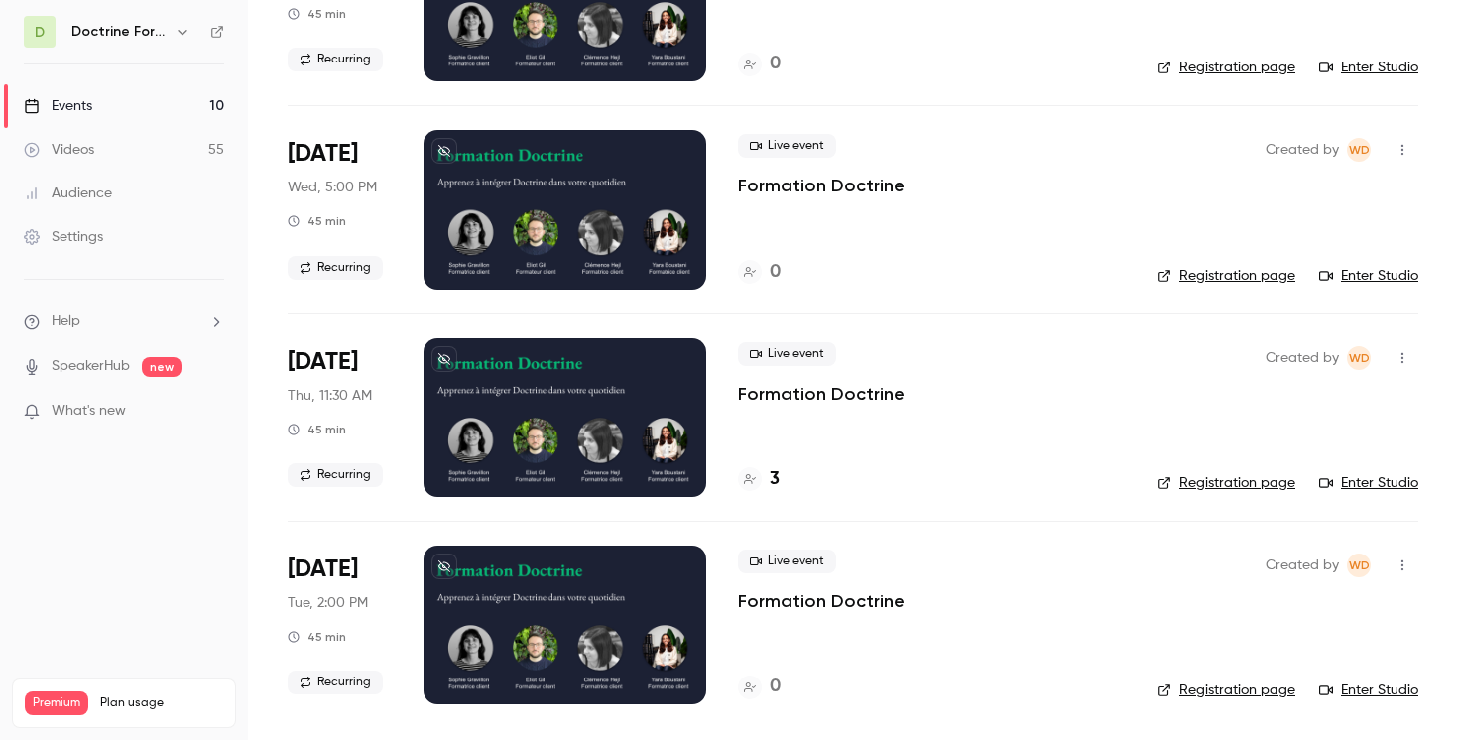
click at [1407, 354] on icon "button" at bounding box center [1402, 358] width 16 height 14
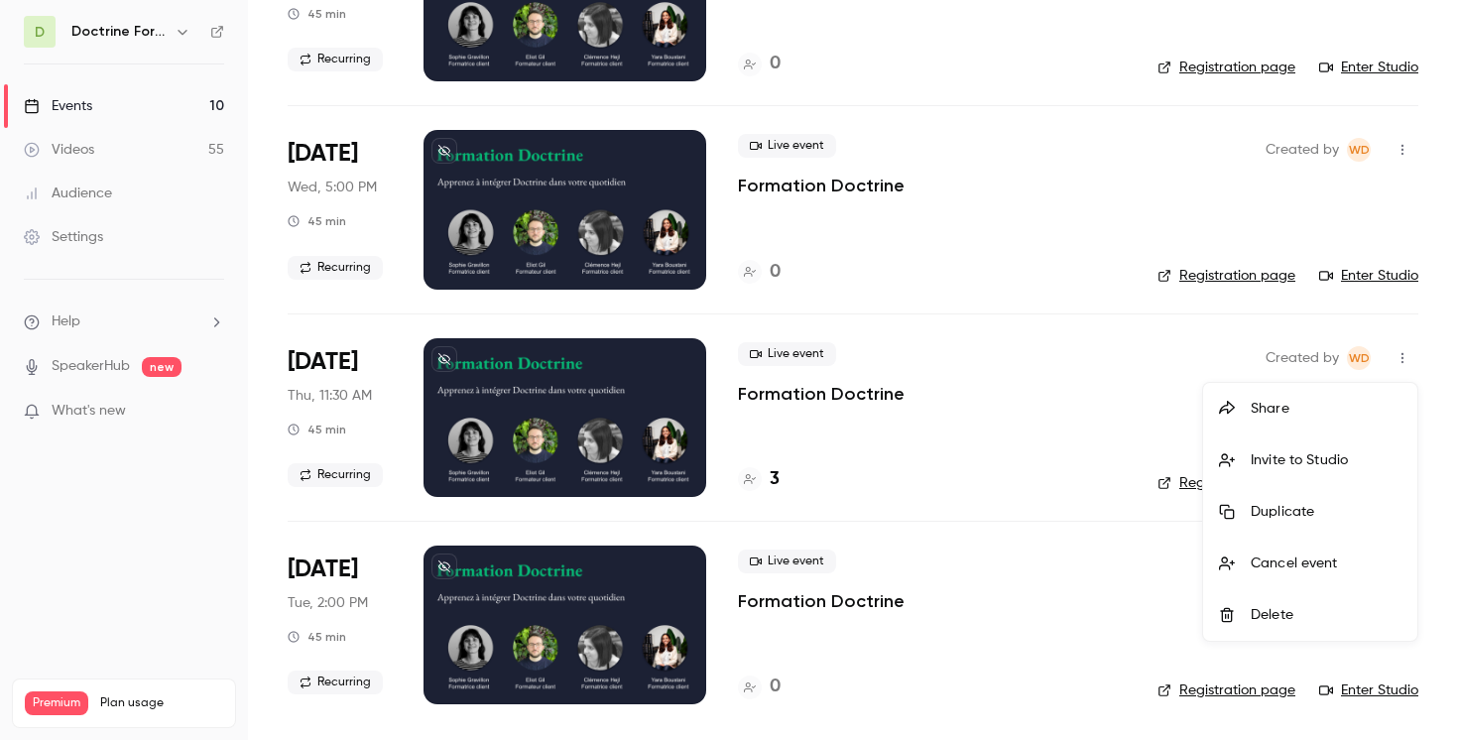
click at [1285, 417] on div "Share" at bounding box center [1326, 409] width 151 height 20
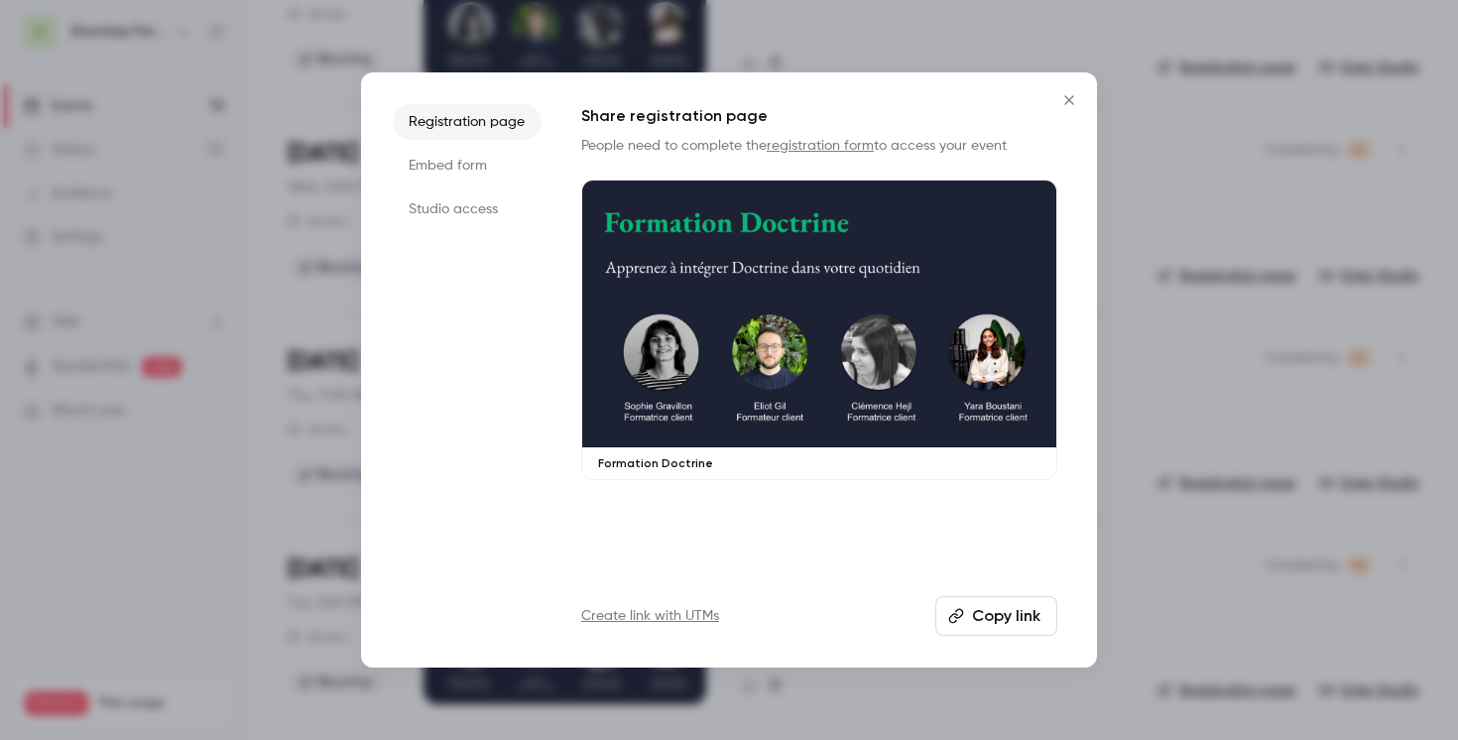
click at [486, 167] on li "Embed form" at bounding box center [467, 166] width 149 height 36
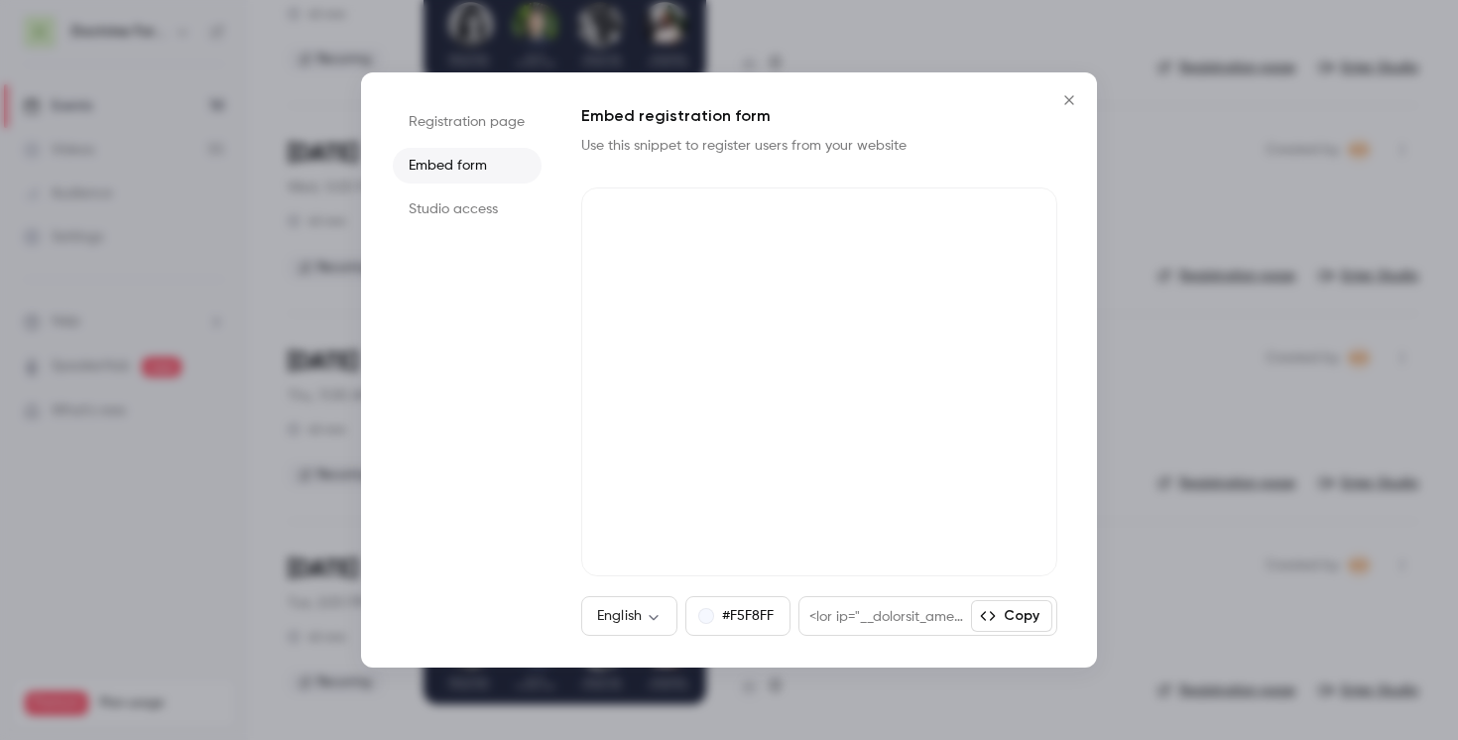
click at [1069, 100] on icon "Close" at bounding box center [1068, 99] width 9 height 9
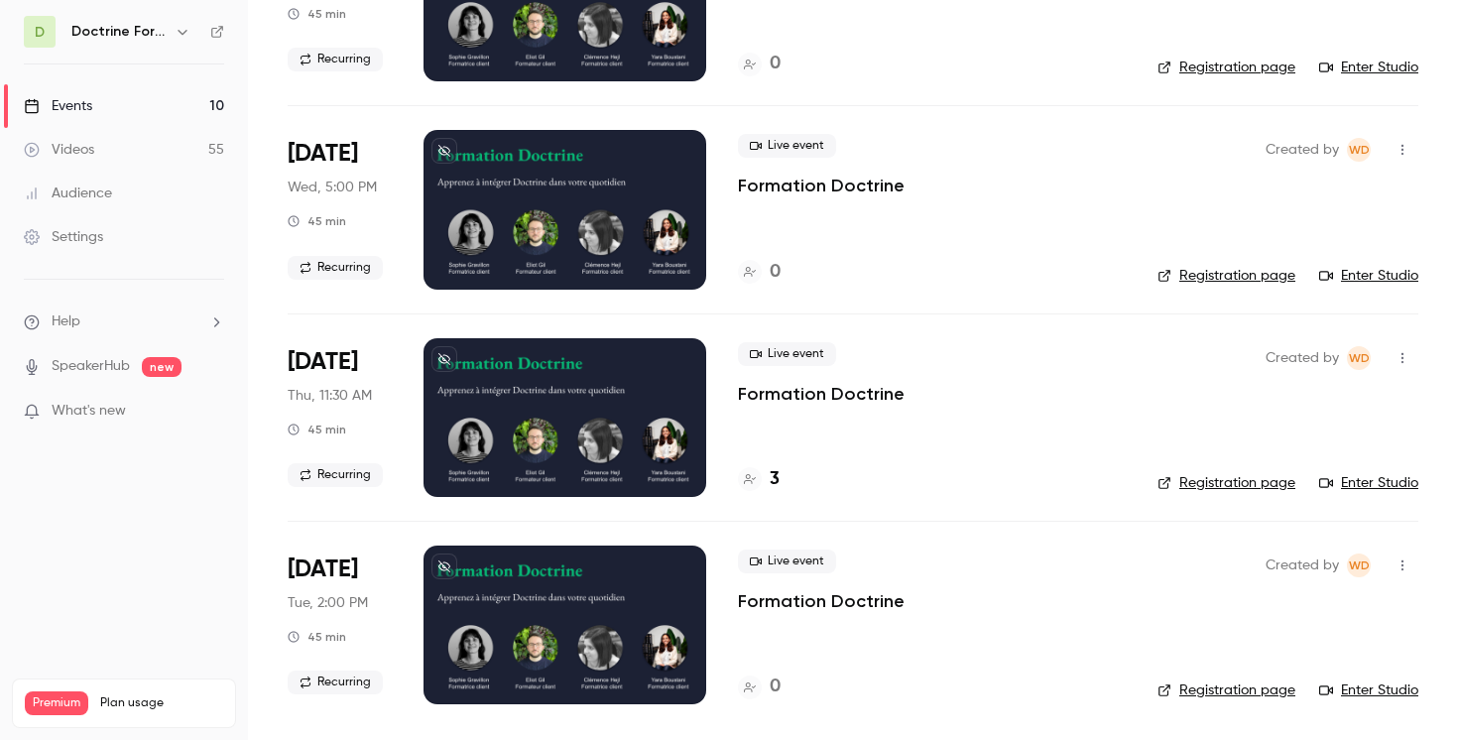
click at [1401, 349] on button "button" at bounding box center [1402, 358] width 32 height 32
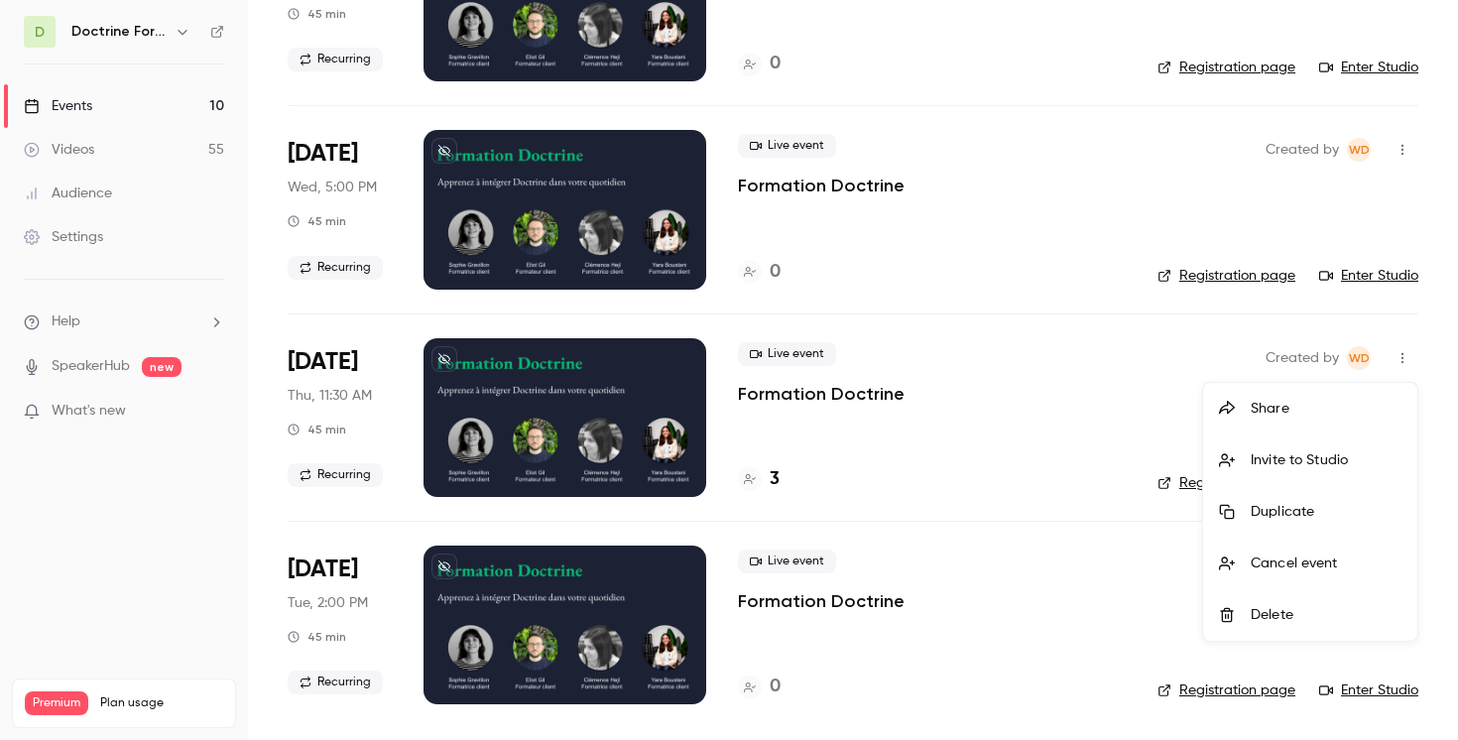
click at [1269, 410] on div "Share" at bounding box center [1326, 409] width 151 height 20
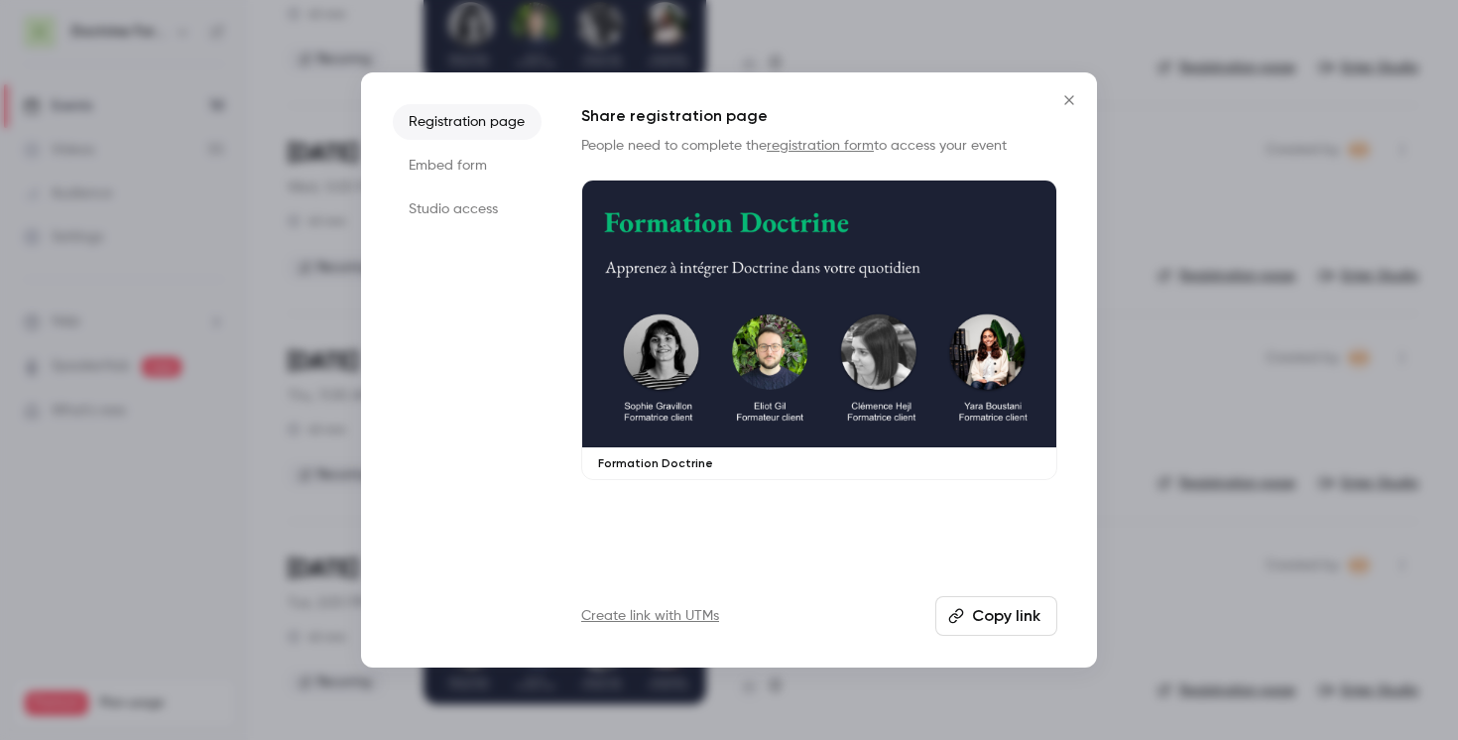
click at [440, 170] on li "Embed form" at bounding box center [467, 166] width 149 height 36
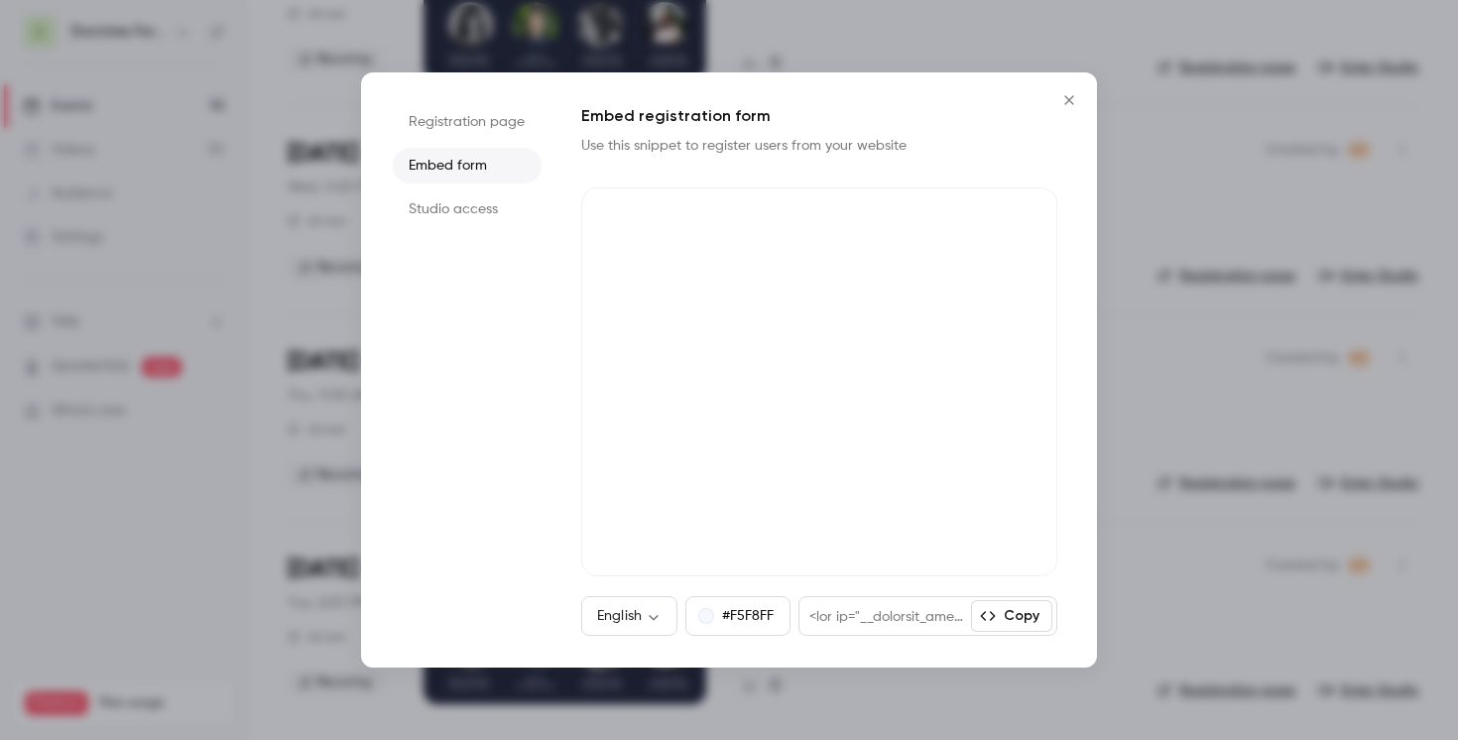
click at [1071, 110] on button "Close" at bounding box center [1069, 100] width 40 height 40
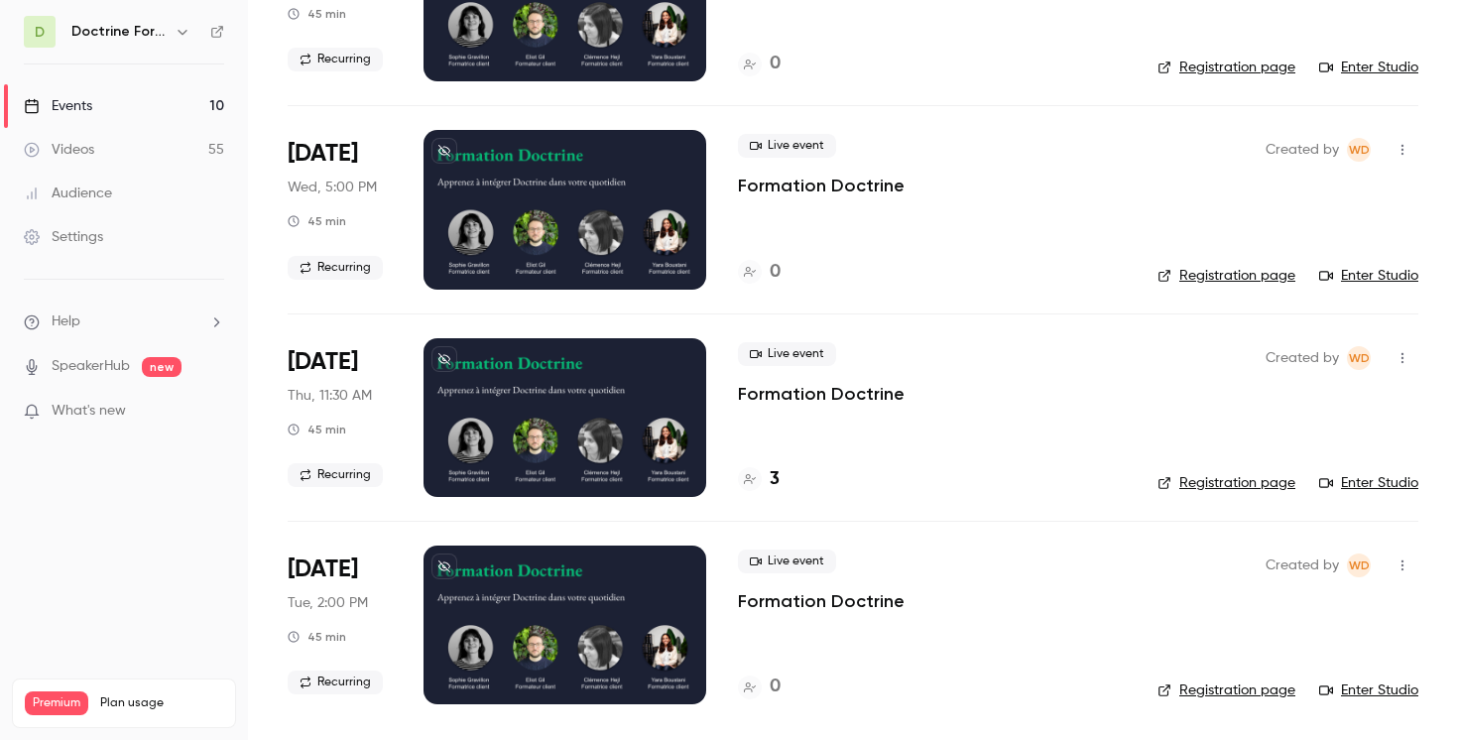
click at [1402, 351] on icon "button" at bounding box center [1402, 358] width 16 height 14
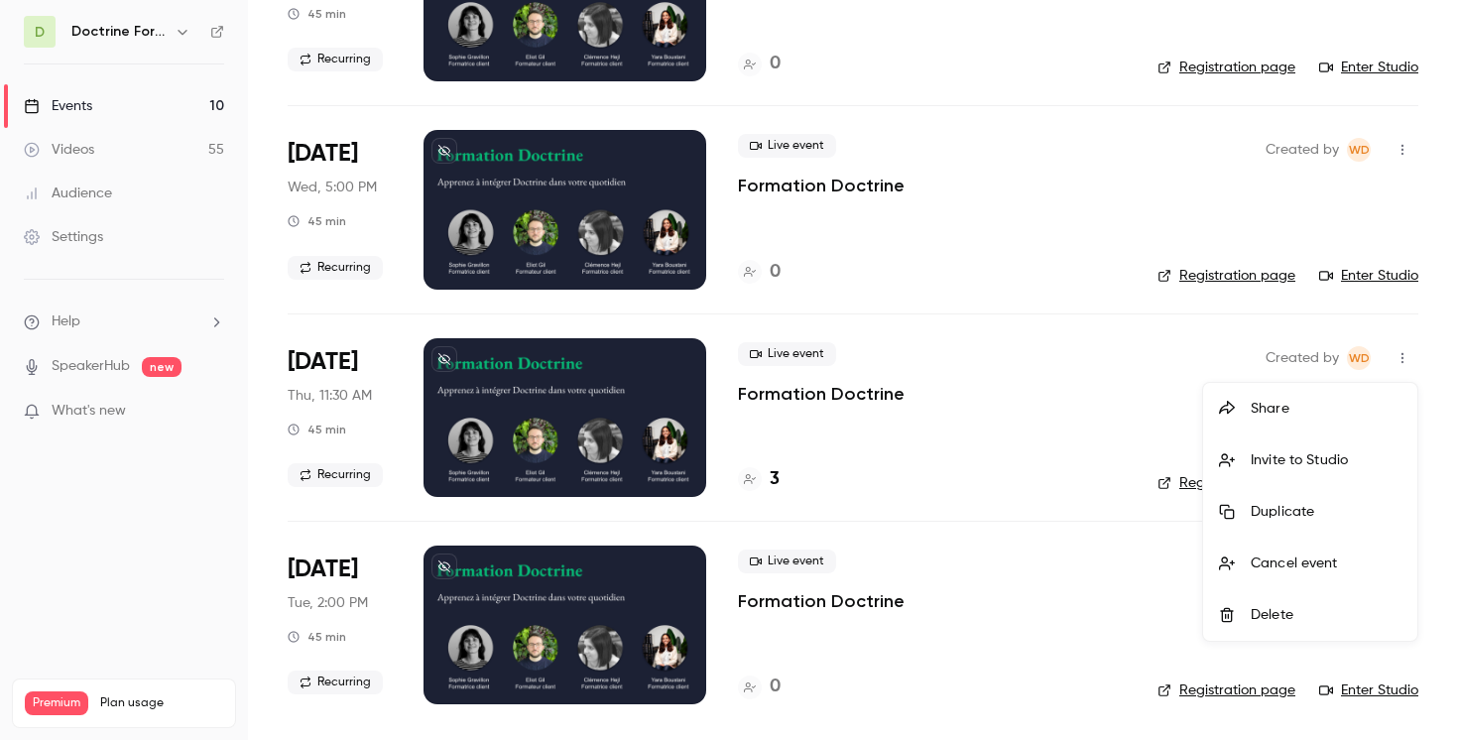
click at [1302, 408] on div "Share" at bounding box center [1326, 409] width 151 height 20
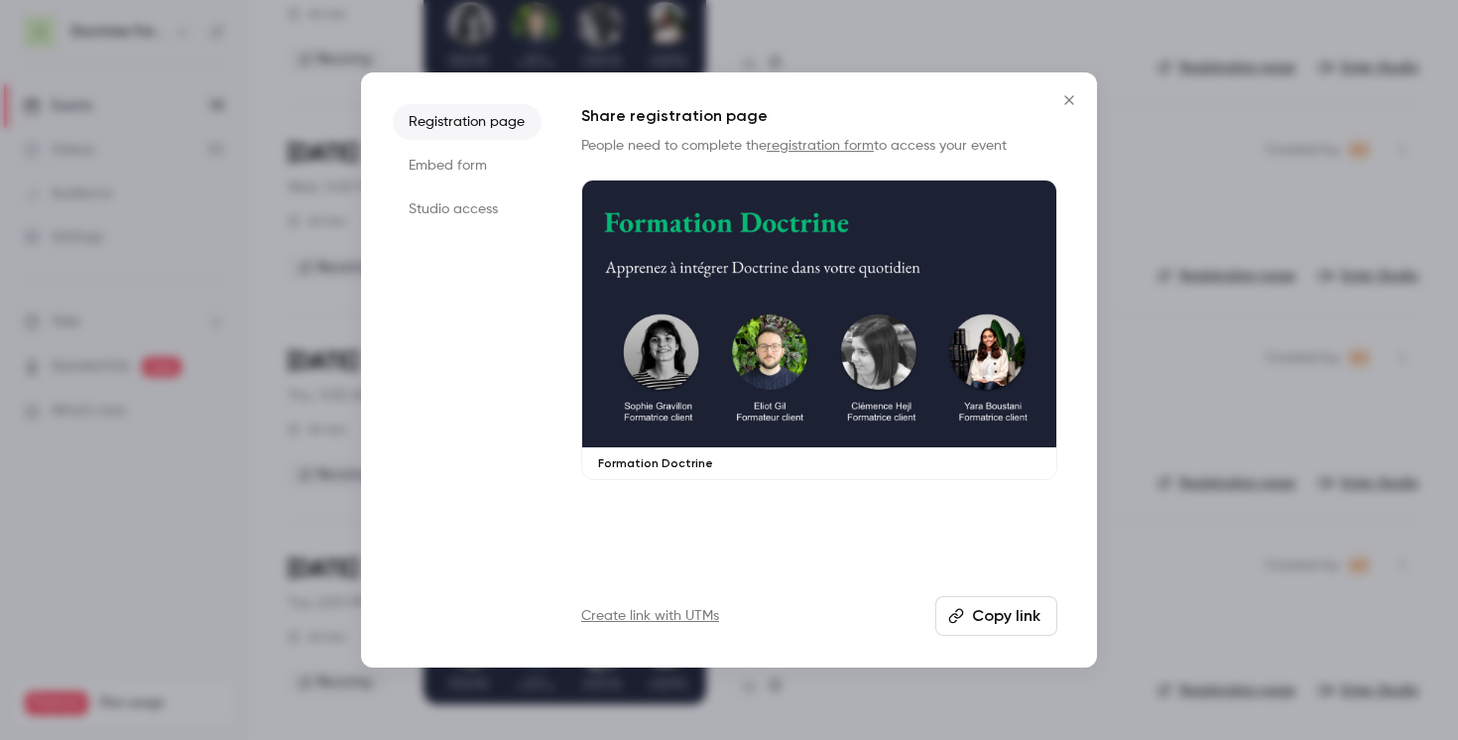
click at [462, 173] on li "Embed form" at bounding box center [467, 166] width 149 height 36
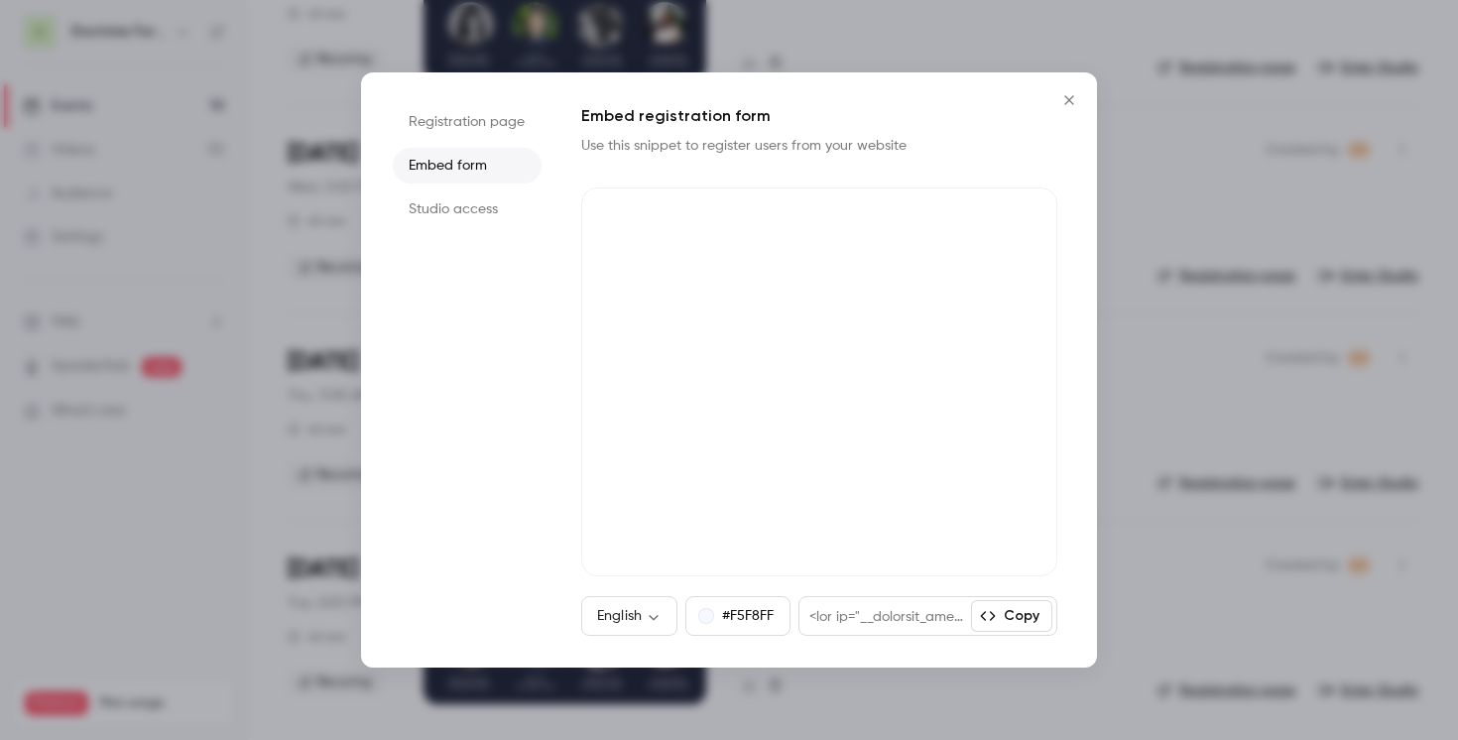
click at [1070, 97] on icon "Close" at bounding box center [1069, 100] width 24 height 16
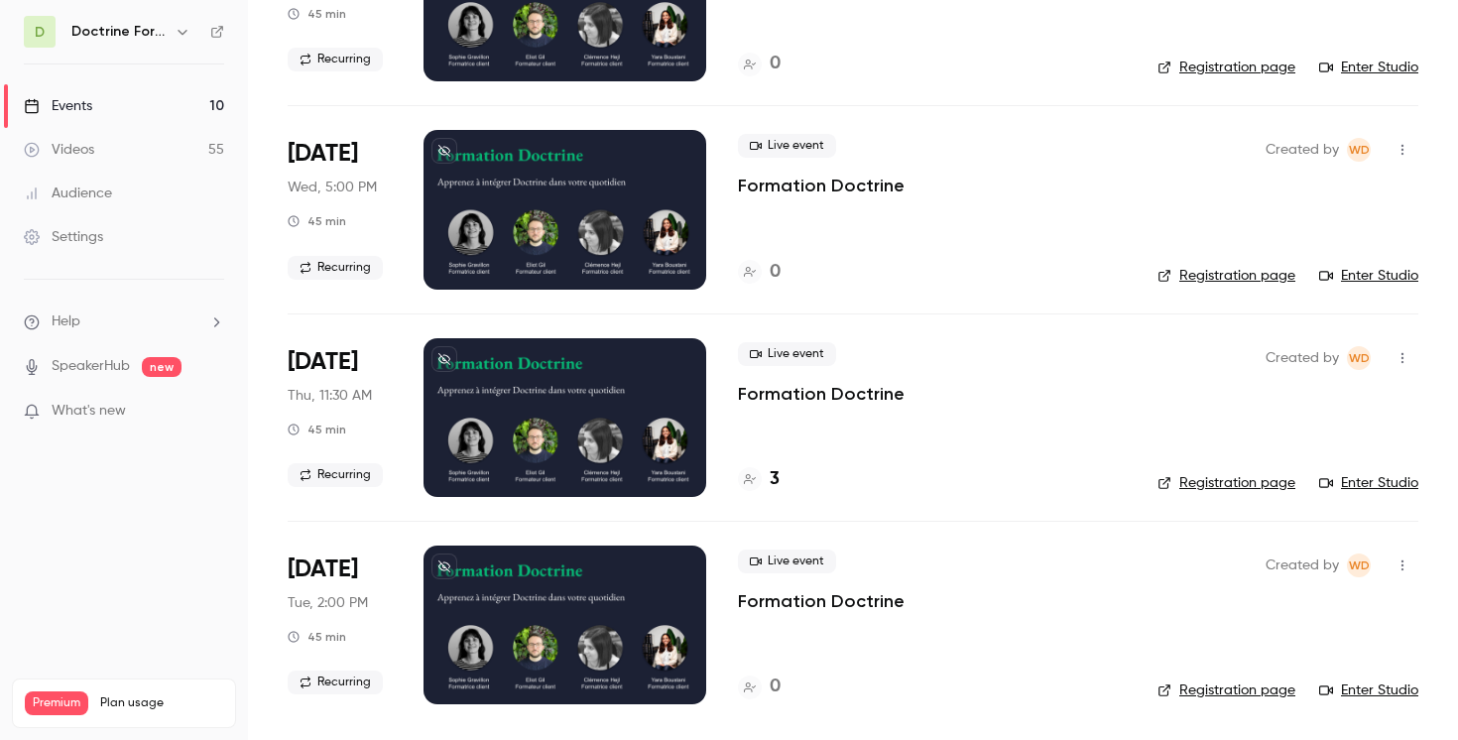
click at [1408, 356] on icon "button" at bounding box center [1402, 358] width 16 height 14
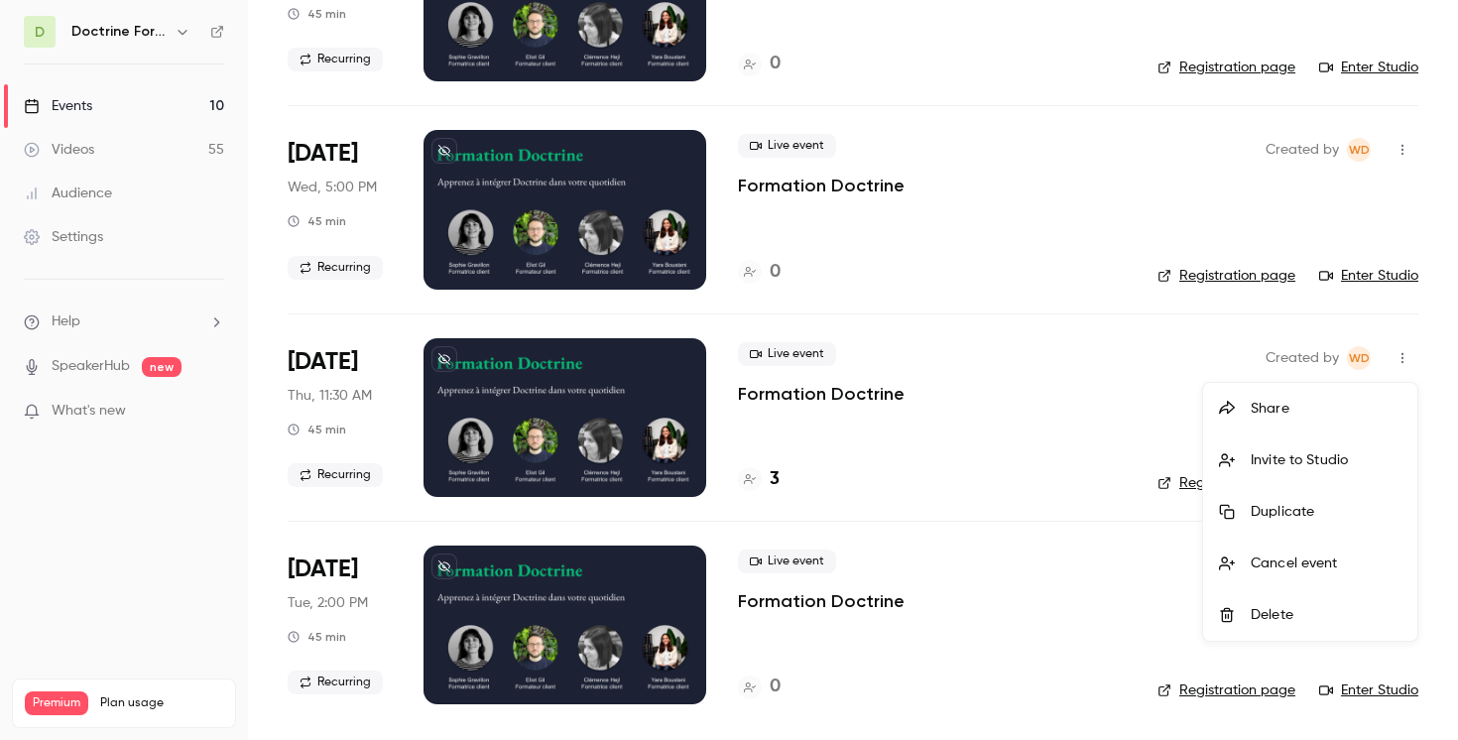
click at [1270, 416] on div "Share" at bounding box center [1326, 409] width 151 height 20
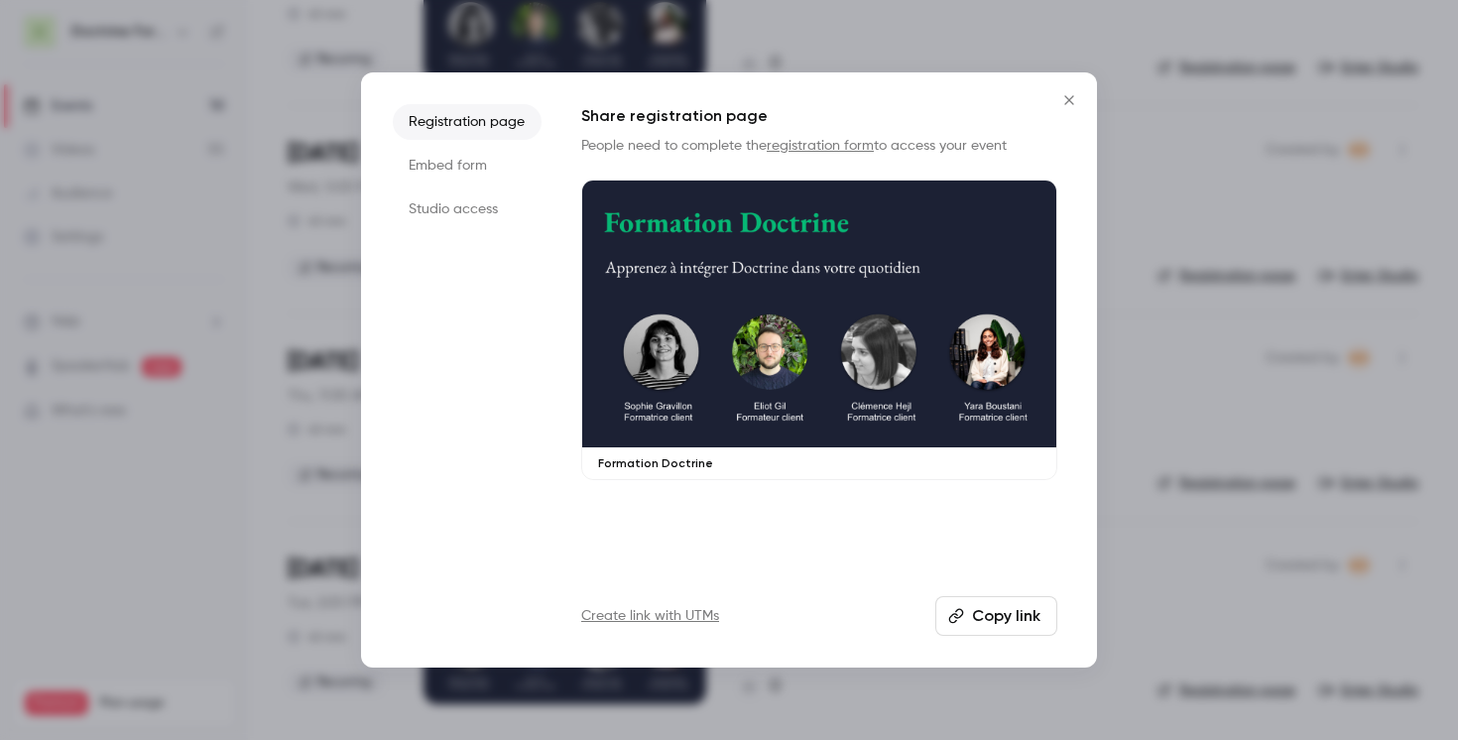
click at [457, 164] on li "Embed form" at bounding box center [467, 166] width 149 height 36
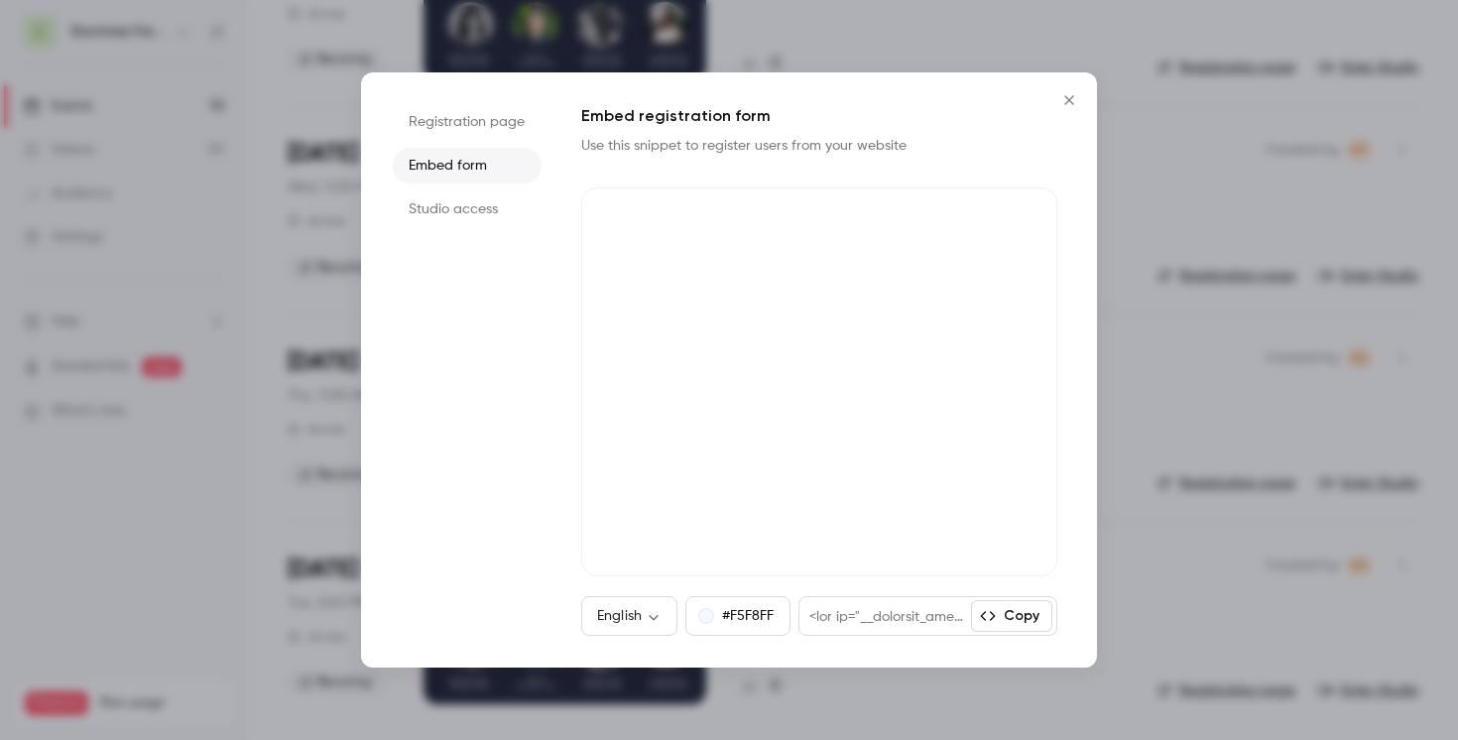
click at [1064, 103] on icon "Close" at bounding box center [1069, 100] width 24 height 16
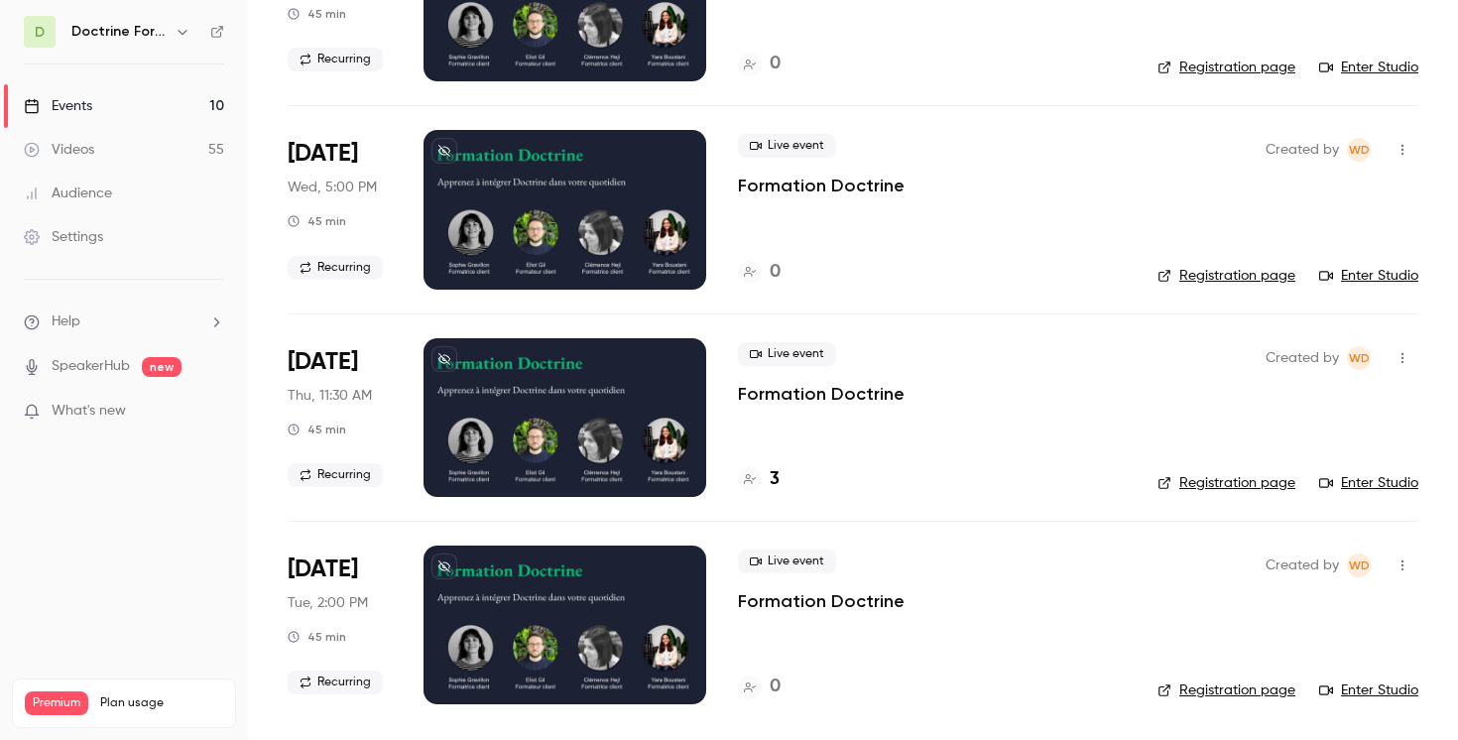
click at [1406, 349] on button "button" at bounding box center [1402, 358] width 32 height 32
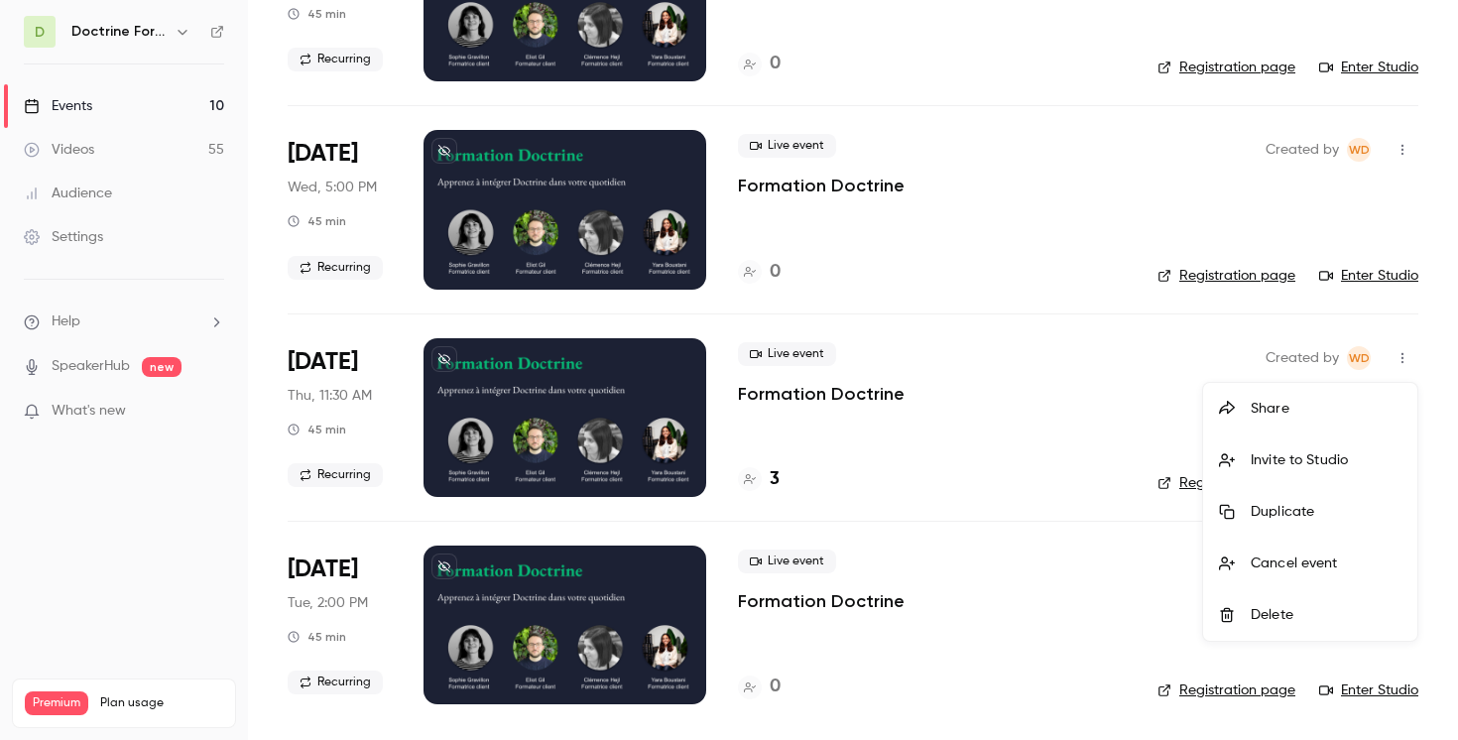
click at [1271, 410] on div "Share" at bounding box center [1326, 409] width 151 height 20
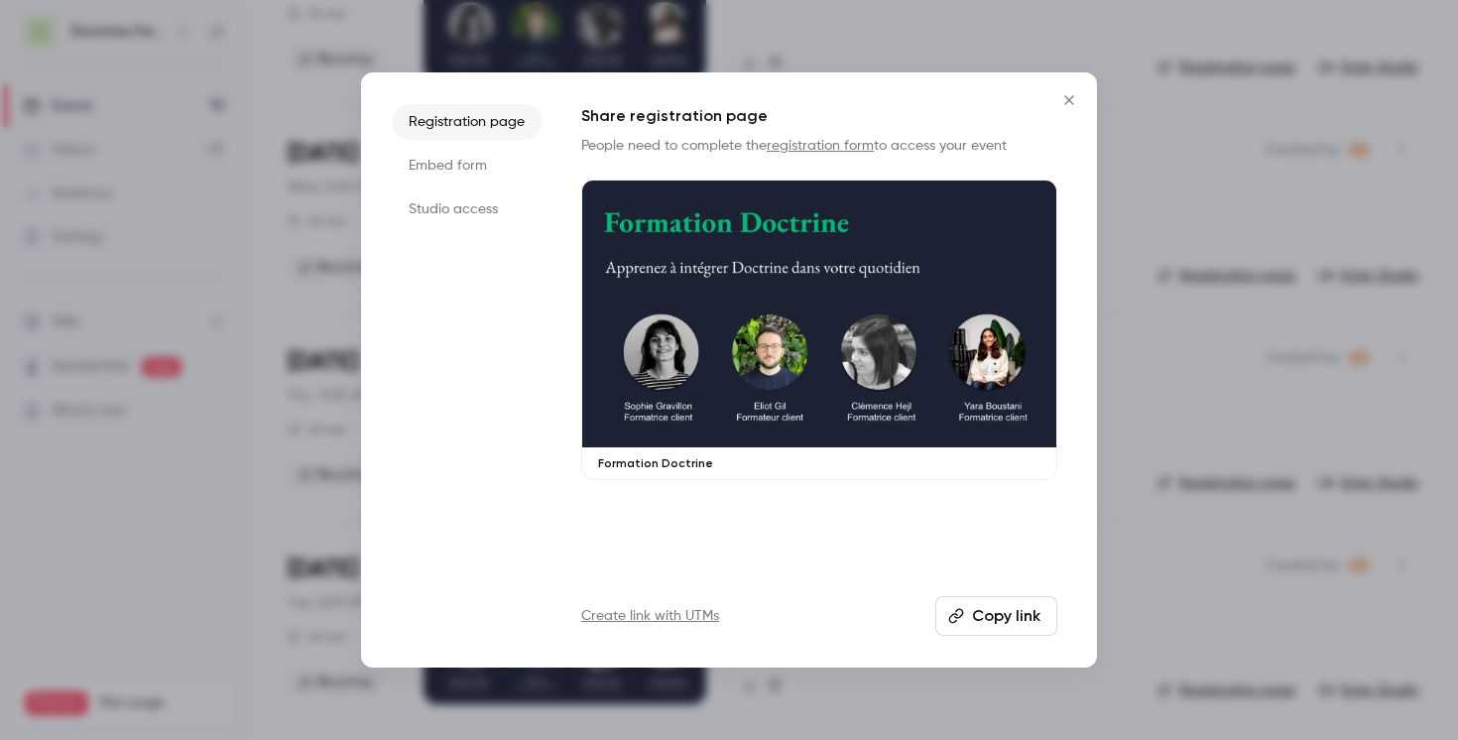
click at [454, 166] on li "Embed form" at bounding box center [467, 166] width 149 height 36
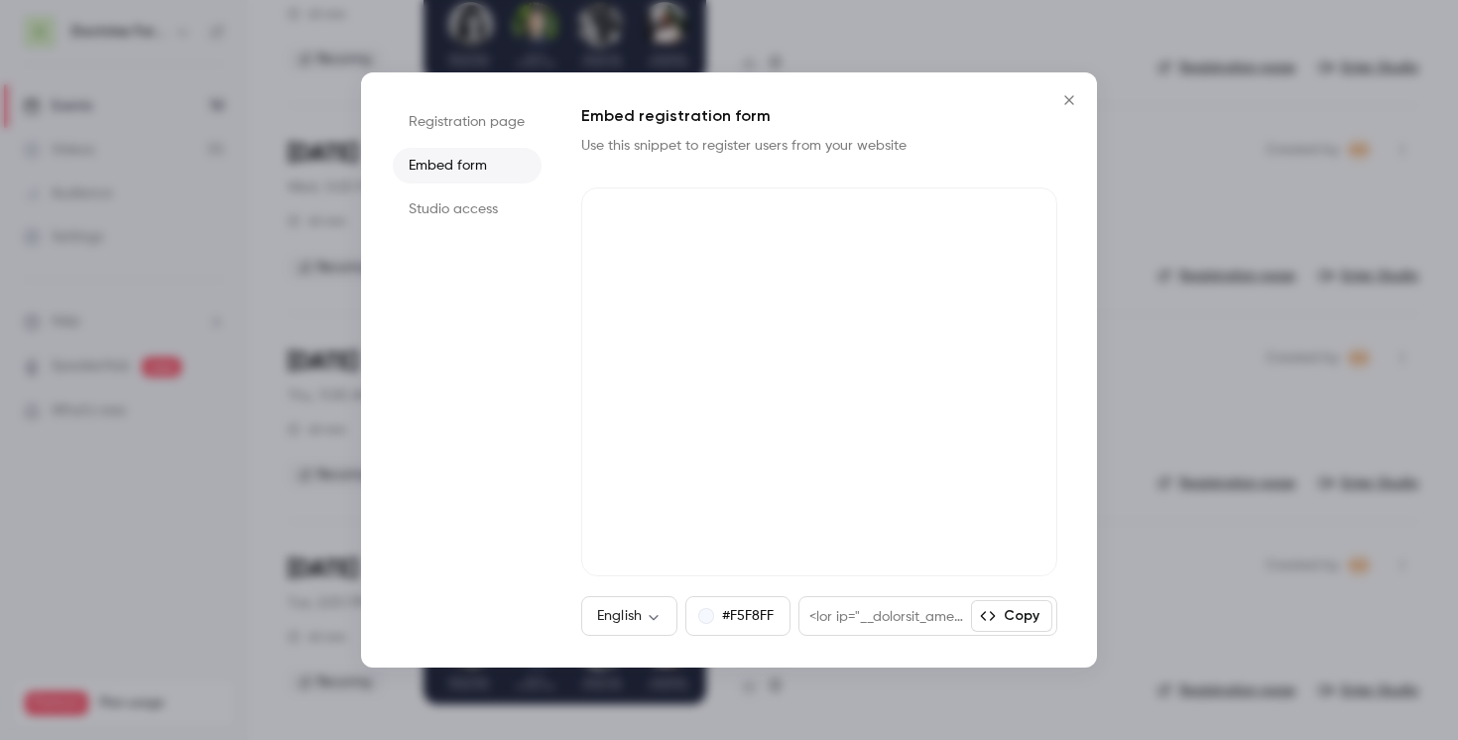
click at [1069, 105] on icon "Close" at bounding box center [1069, 100] width 24 height 16
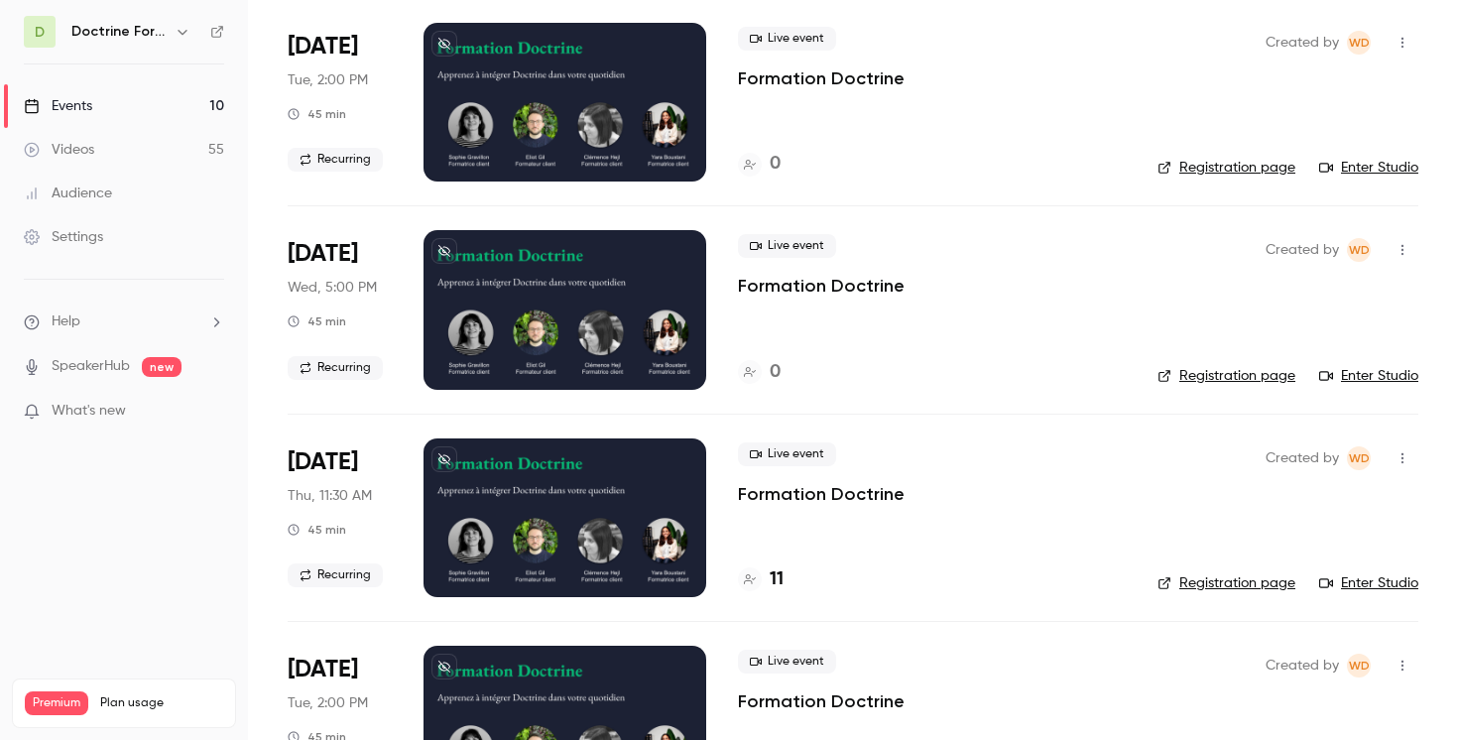
scroll to position [1395, 0]
